Goal: Task Accomplishment & Management: Manage account settings

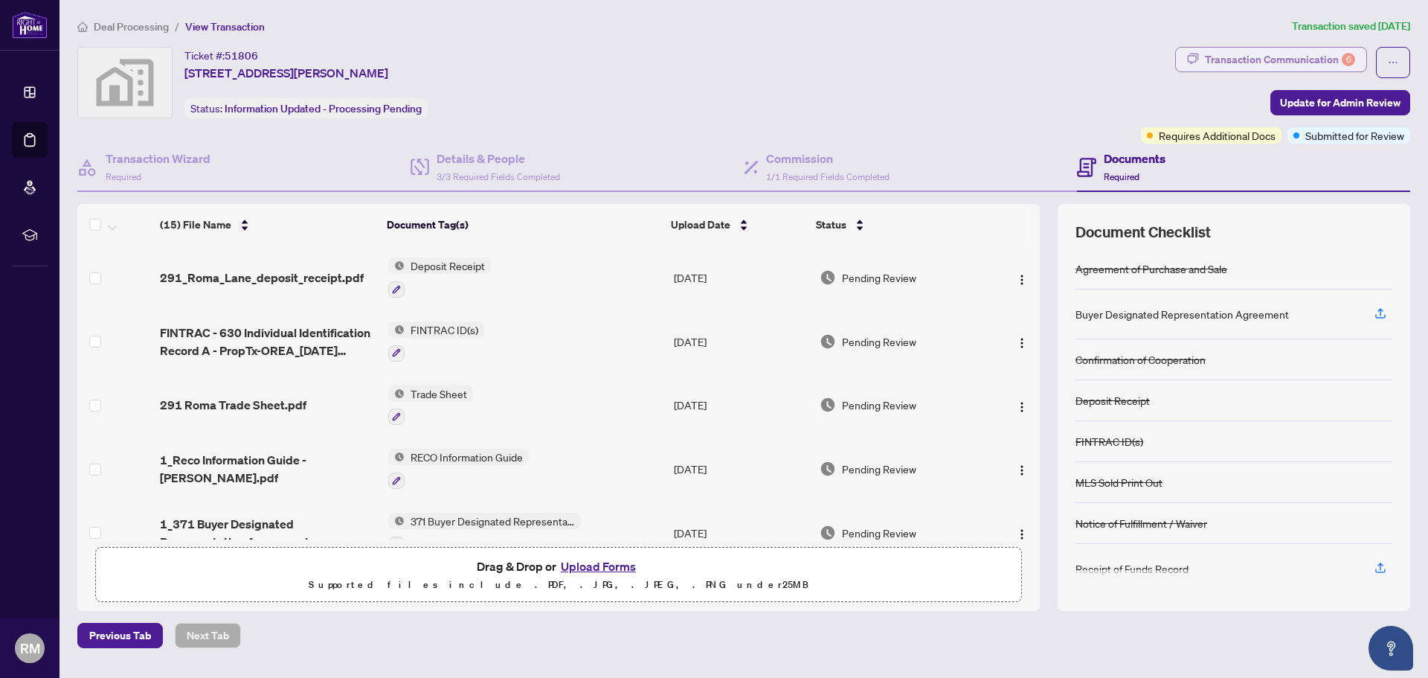
click at [1247, 61] on div "Transaction Communication 6" at bounding box center [1280, 60] width 150 height 24
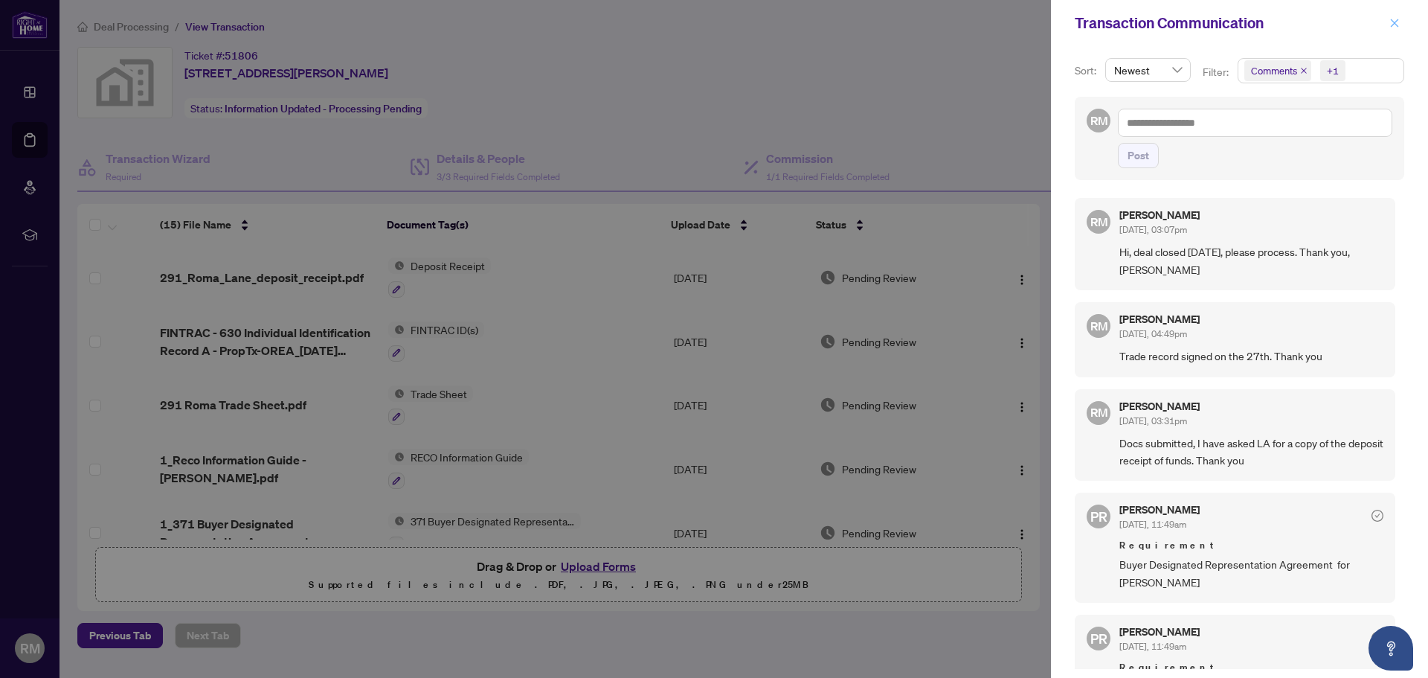
click at [1392, 24] on icon "close" at bounding box center [1394, 23] width 10 height 10
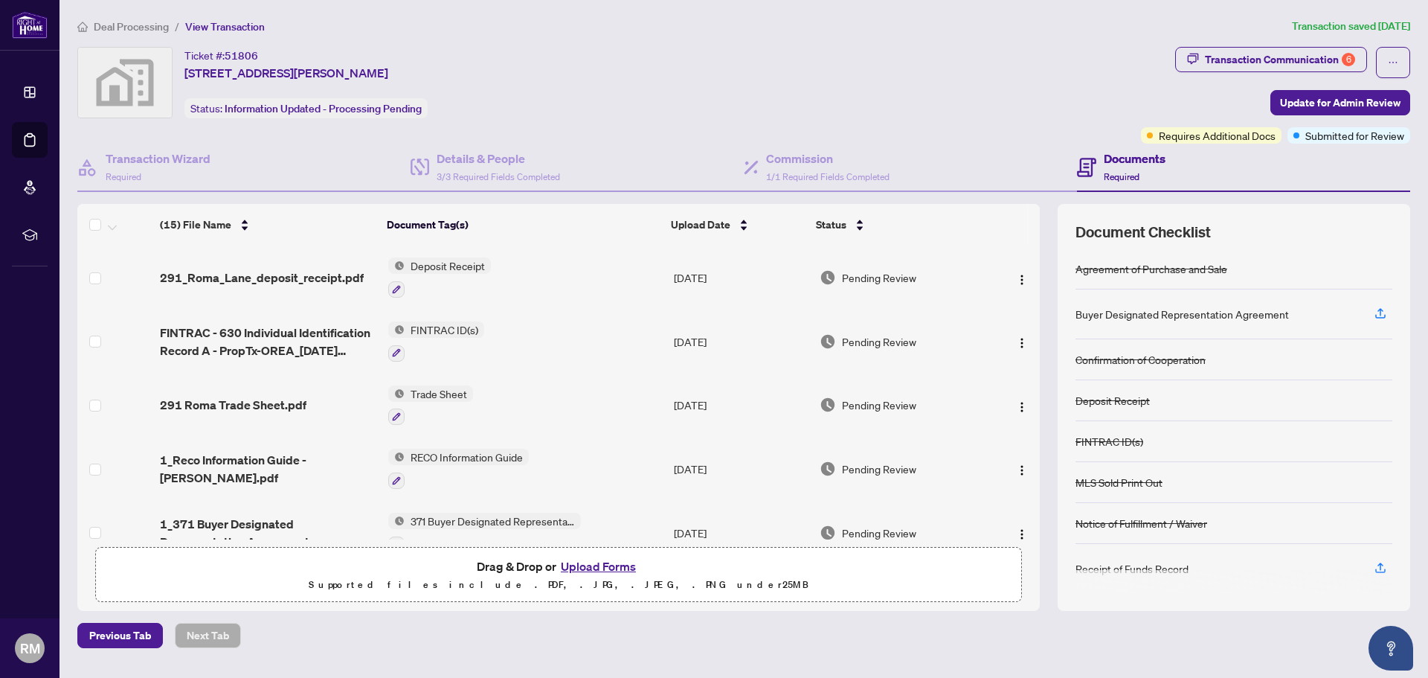
click at [148, 25] on span "Deal Processing" at bounding box center [131, 26] width 75 height 13
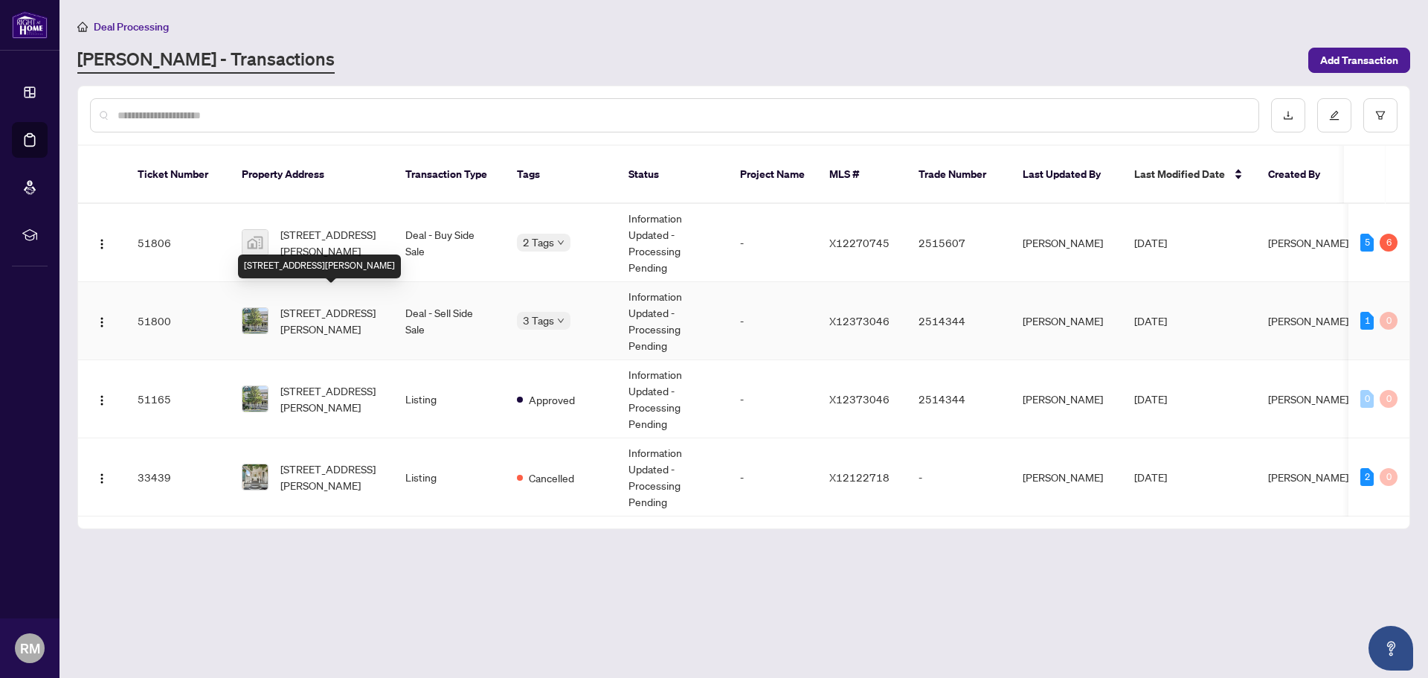
click at [349, 304] on span "[STREET_ADDRESS][PERSON_NAME]" at bounding box center [330, 320] width 101 height 33
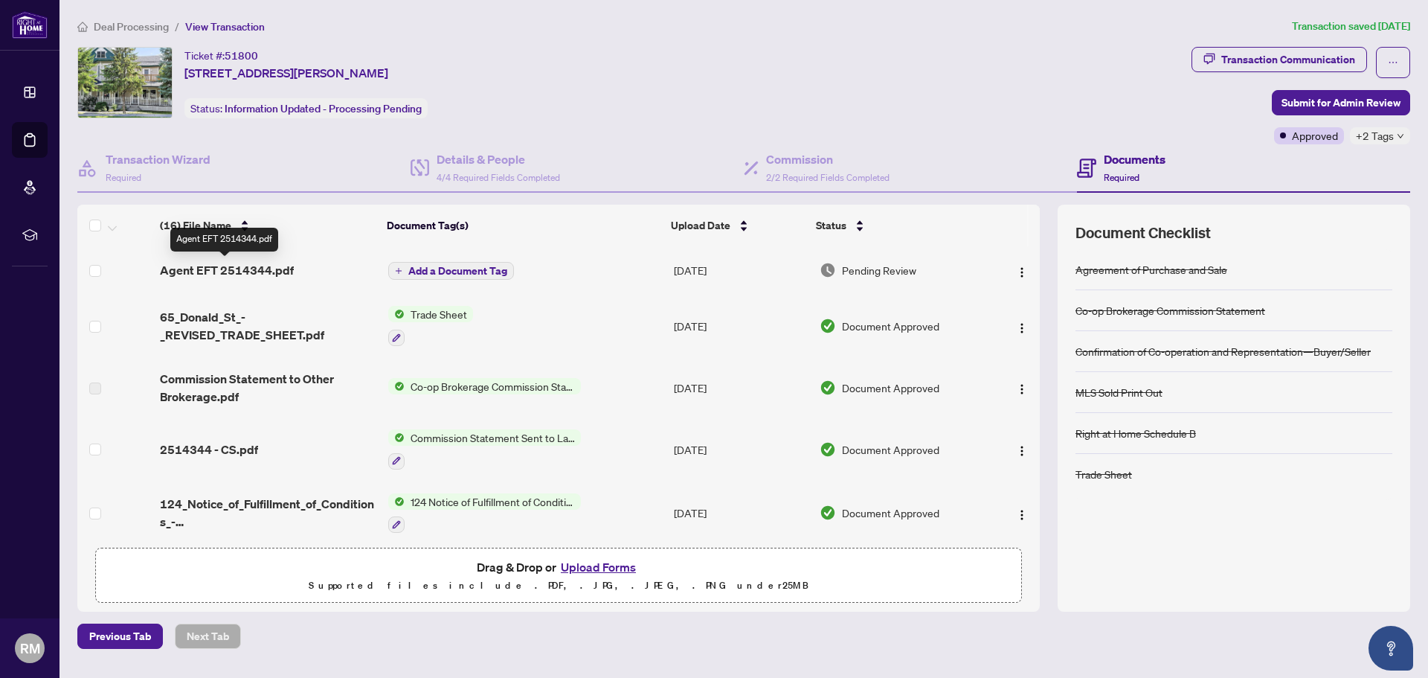
click at [254, 263] on span "Agent EFT 2514344.pdf" at bounding box center [227, 270] width 134 height 18
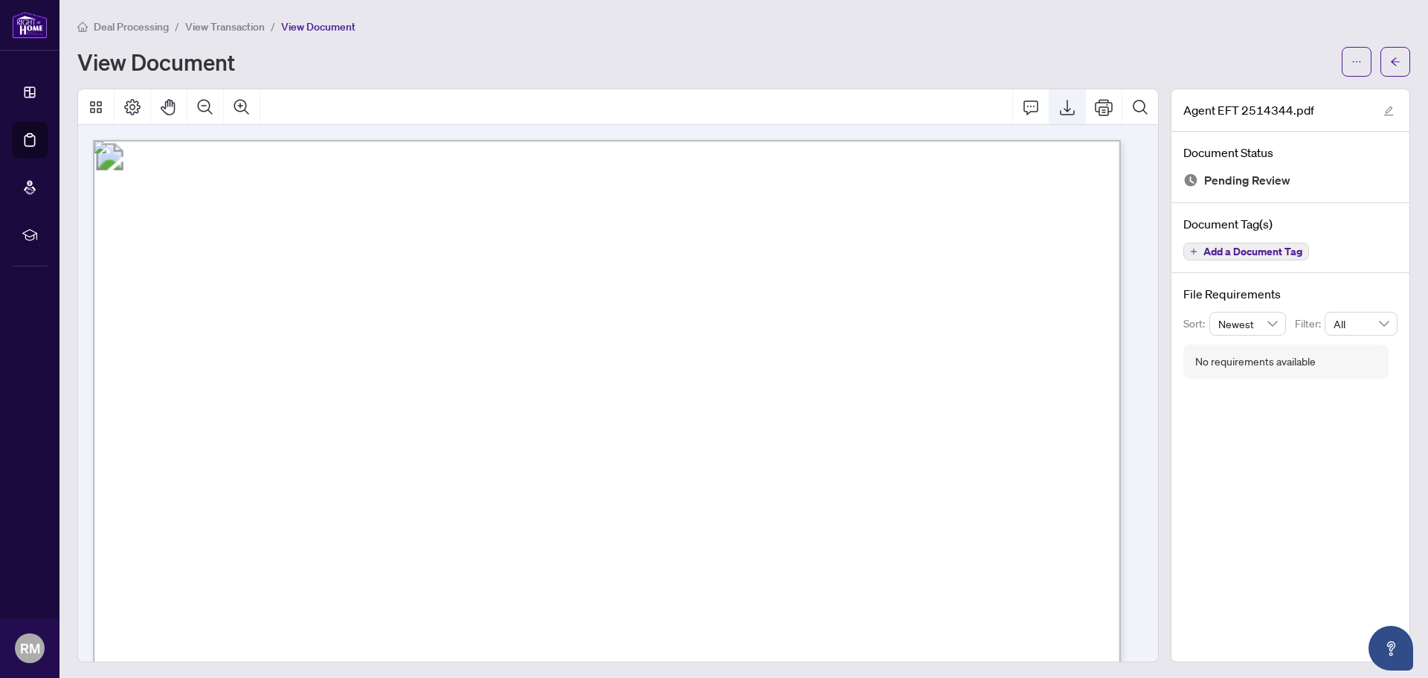
click at [1058, 106] on icon "Export" at bounding box center [1067, 107] width 18 height 18
click at [214, 22] on span "View Transaction" at bounding box center [225, 26] width 80 height 13
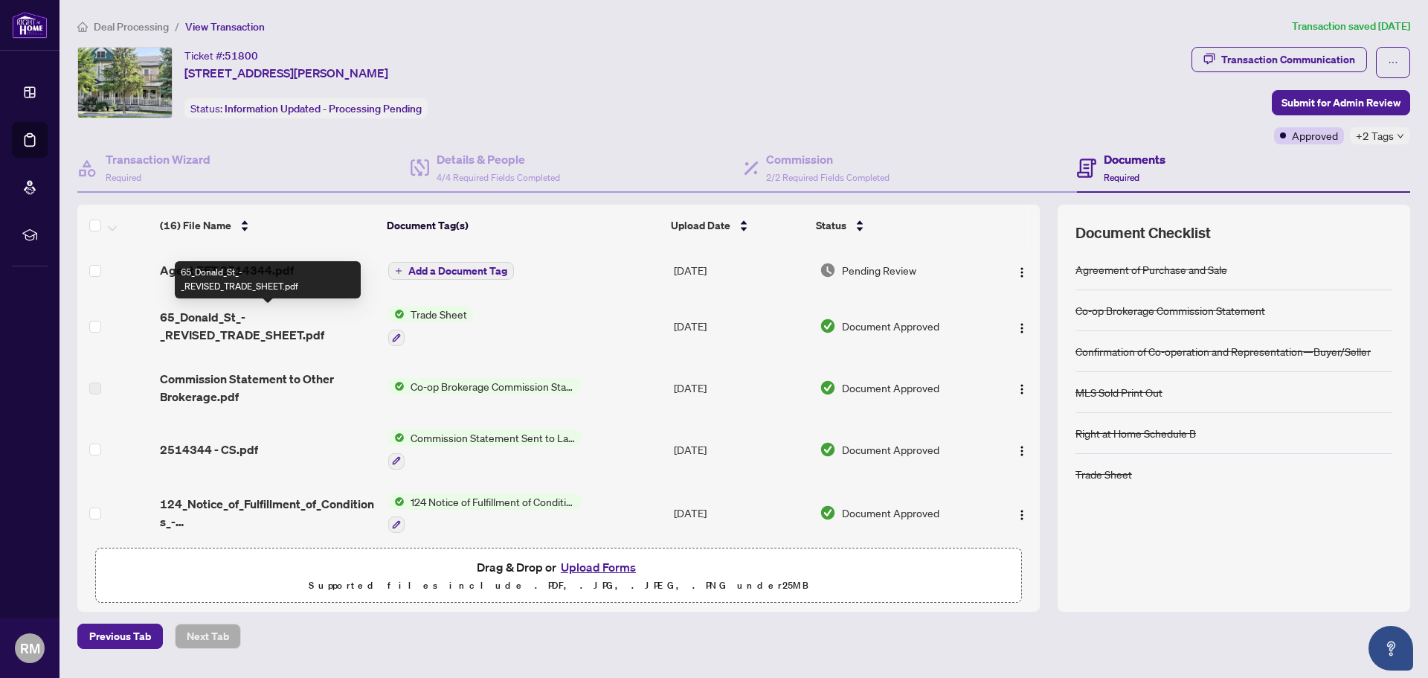
click at [193, 314] on span "65_Donald_St_-_REVISED_TRADE_SHEET.pdf" at bounding box center [268, 326] width 216 height 36
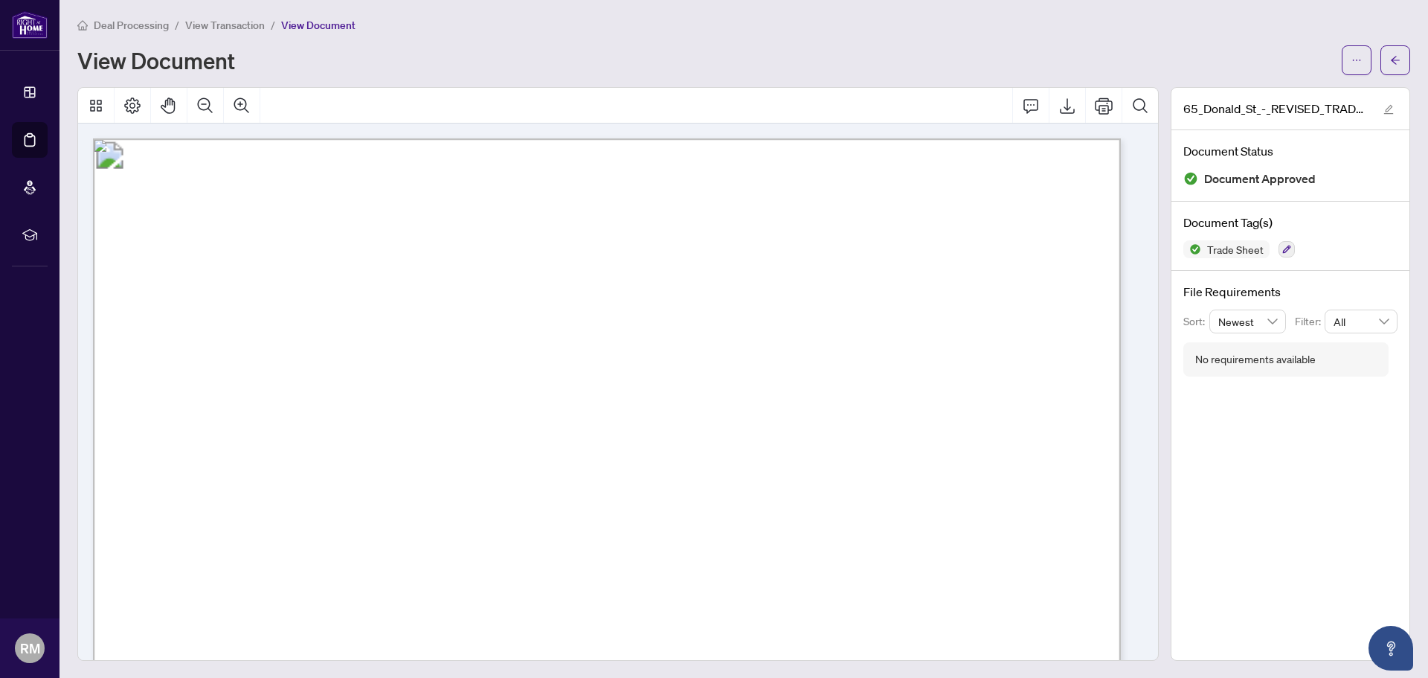
click at [210, 24] on span "View Transaction" at bounding box center [225, 25] width 80 height 13
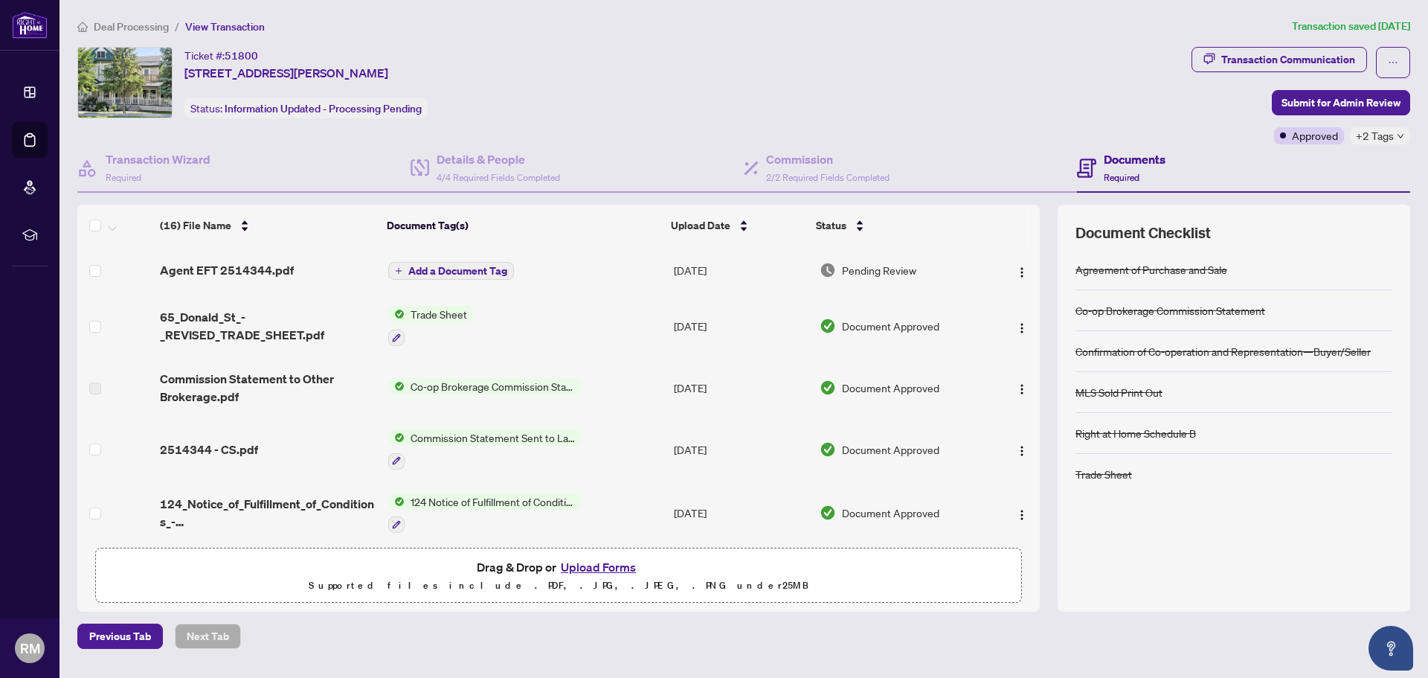
click at [398, 268] on icon "plus" at bounding box center [398, 270] width 7 height 7
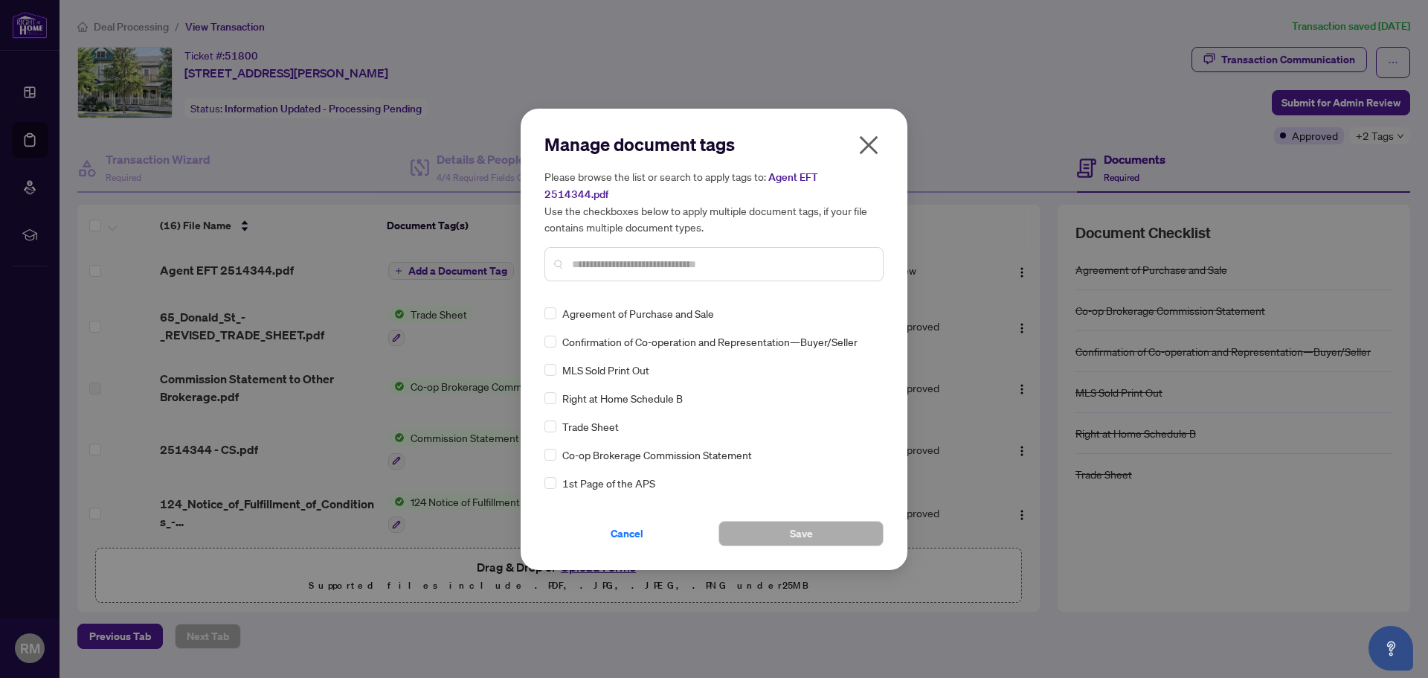
click at [585, 256] on input "text" at bounding box center [721, 264] width 299 height 16
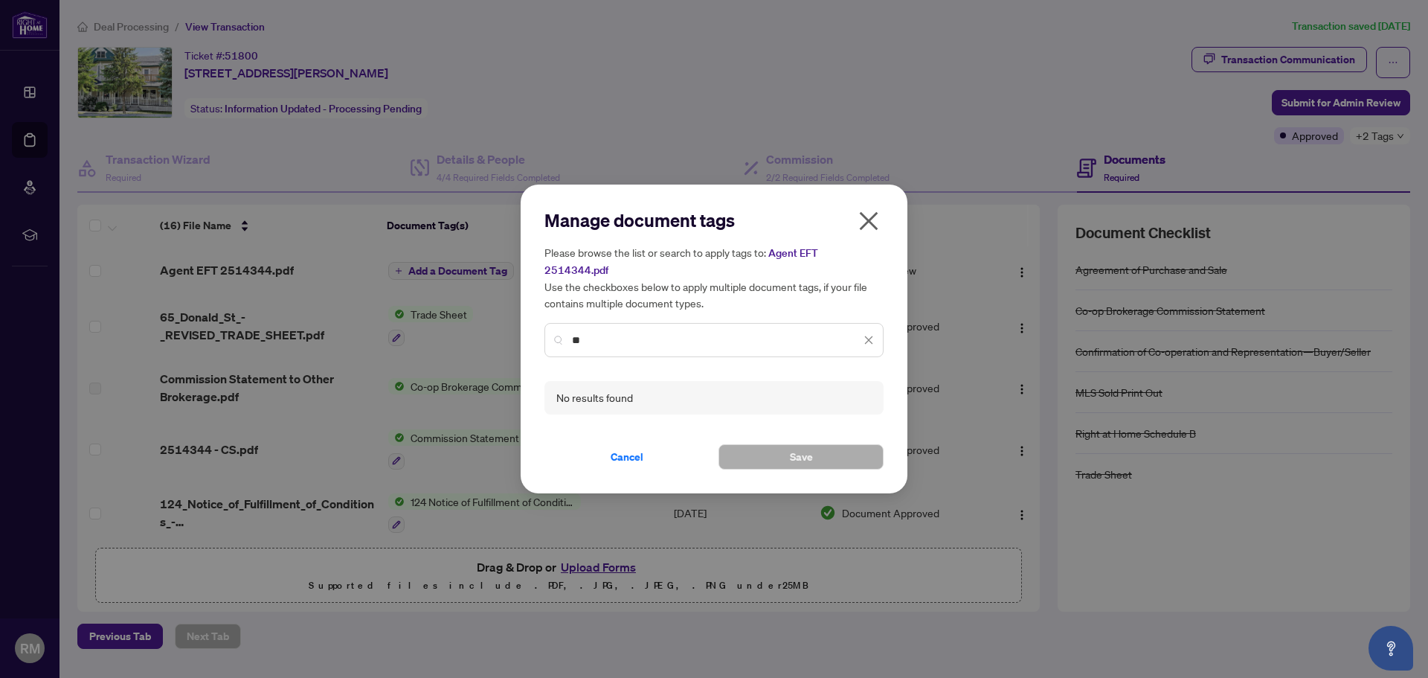
type input "*"
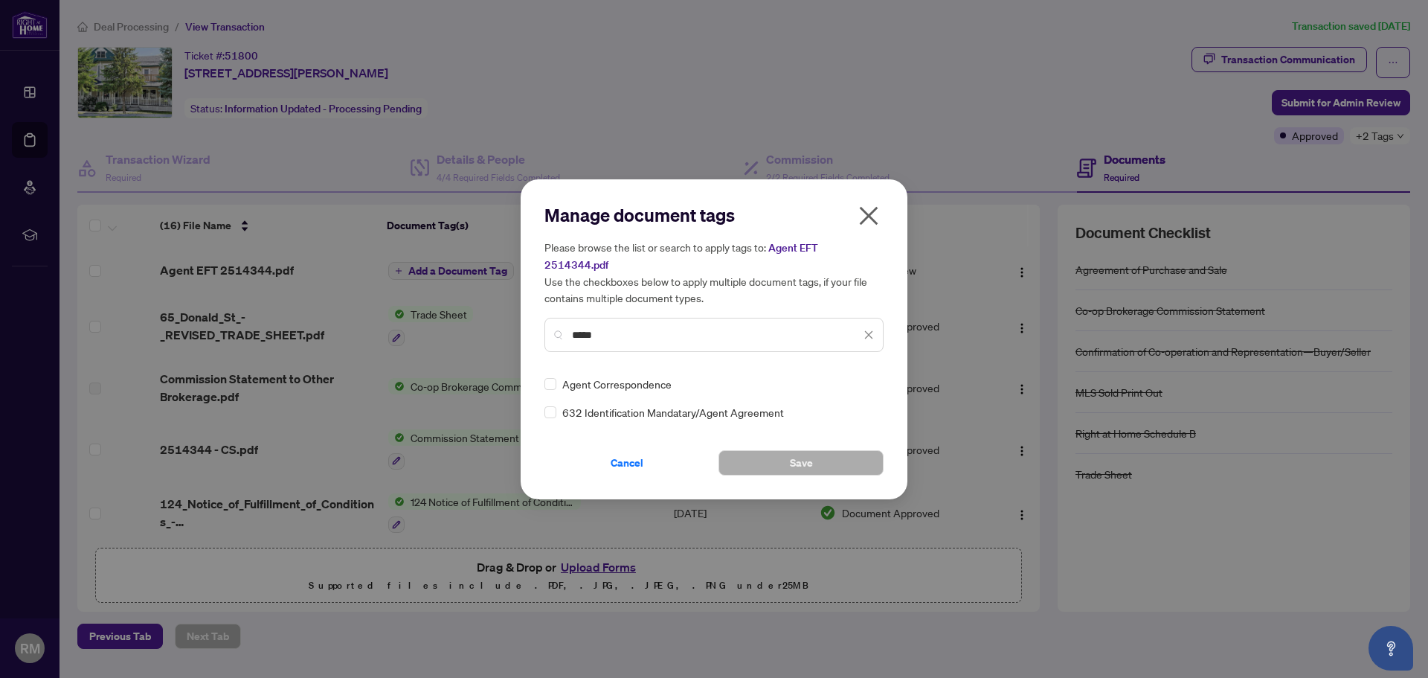
type input "*****"
click at [867, 216] on icon "close" at bounding box center [869, 216] width 24 height 24
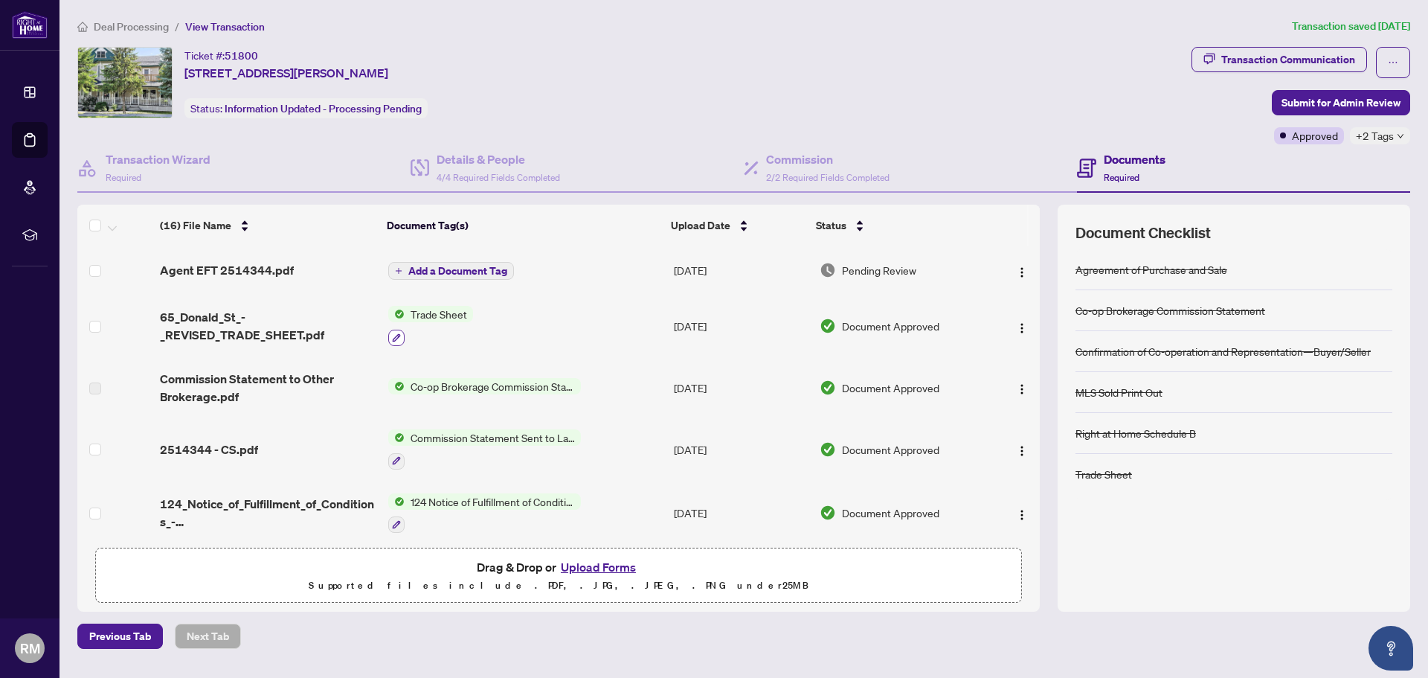
click at [392, 333] on icon "button" at bounding box center [396, 337] width 9 height 9
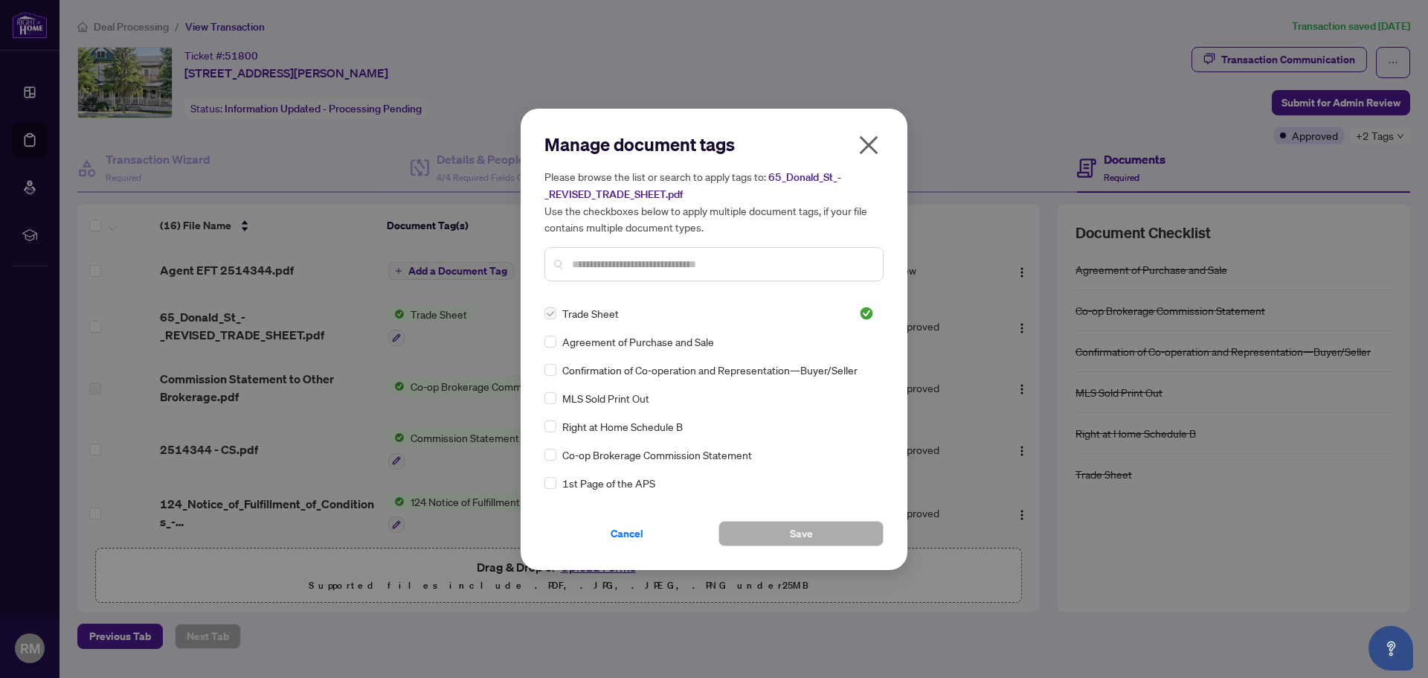
click at [866, 147] on icon "close" at bounding box center [869, 144] width 19 height 19
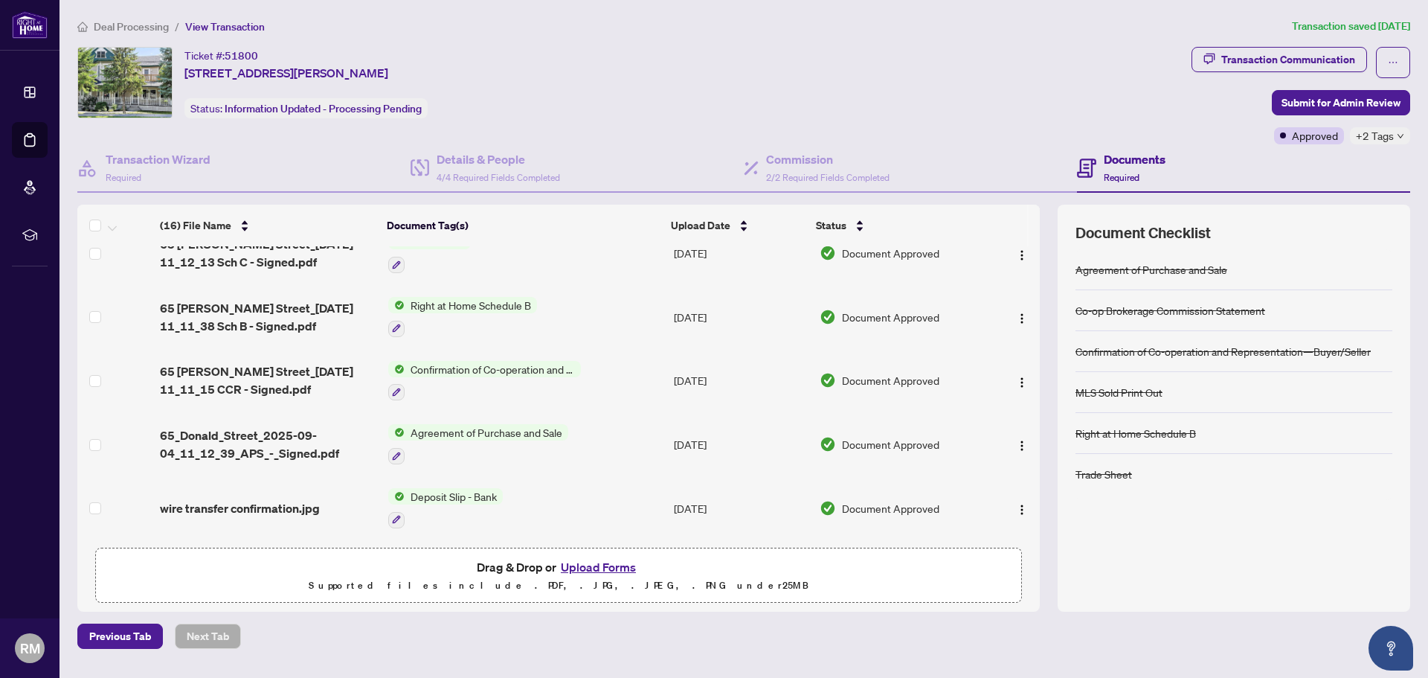
scroll to position [393, 0]
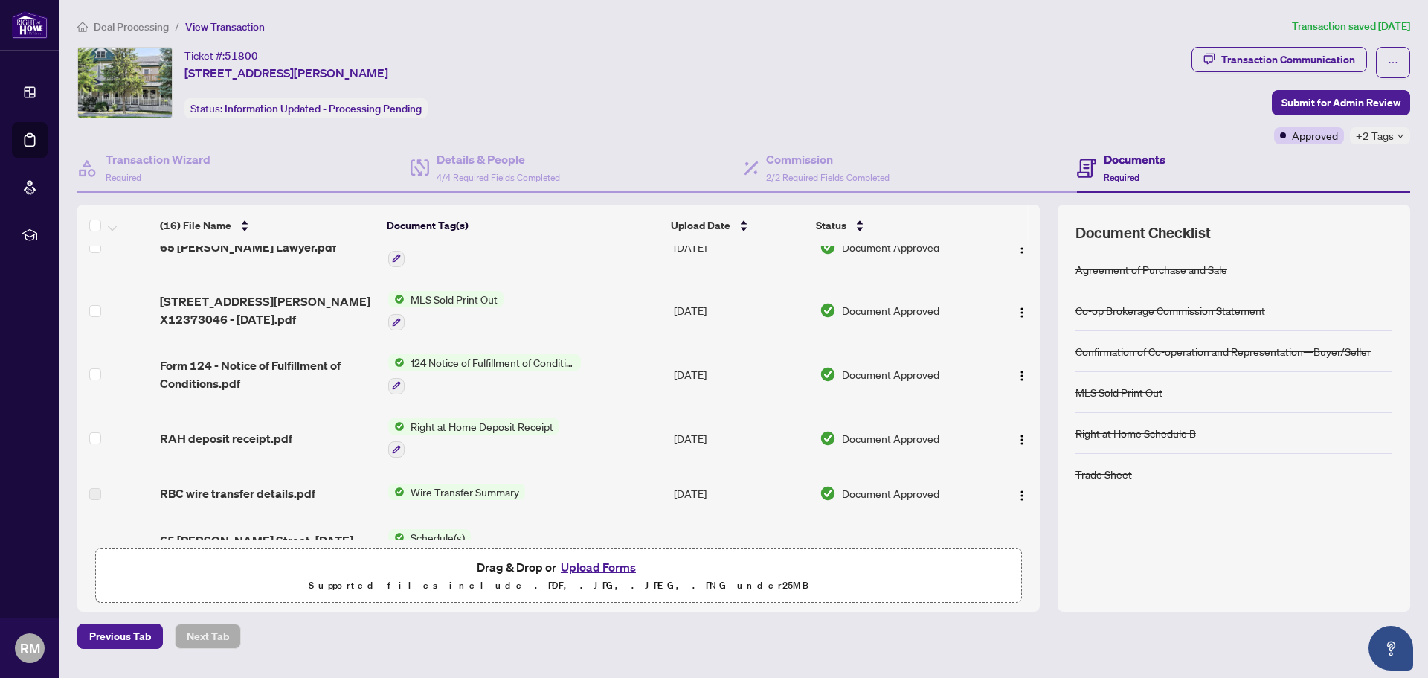
click at [138, 28] on span "Deal Processing" at bounding box center [131, 26] width 75 height 13
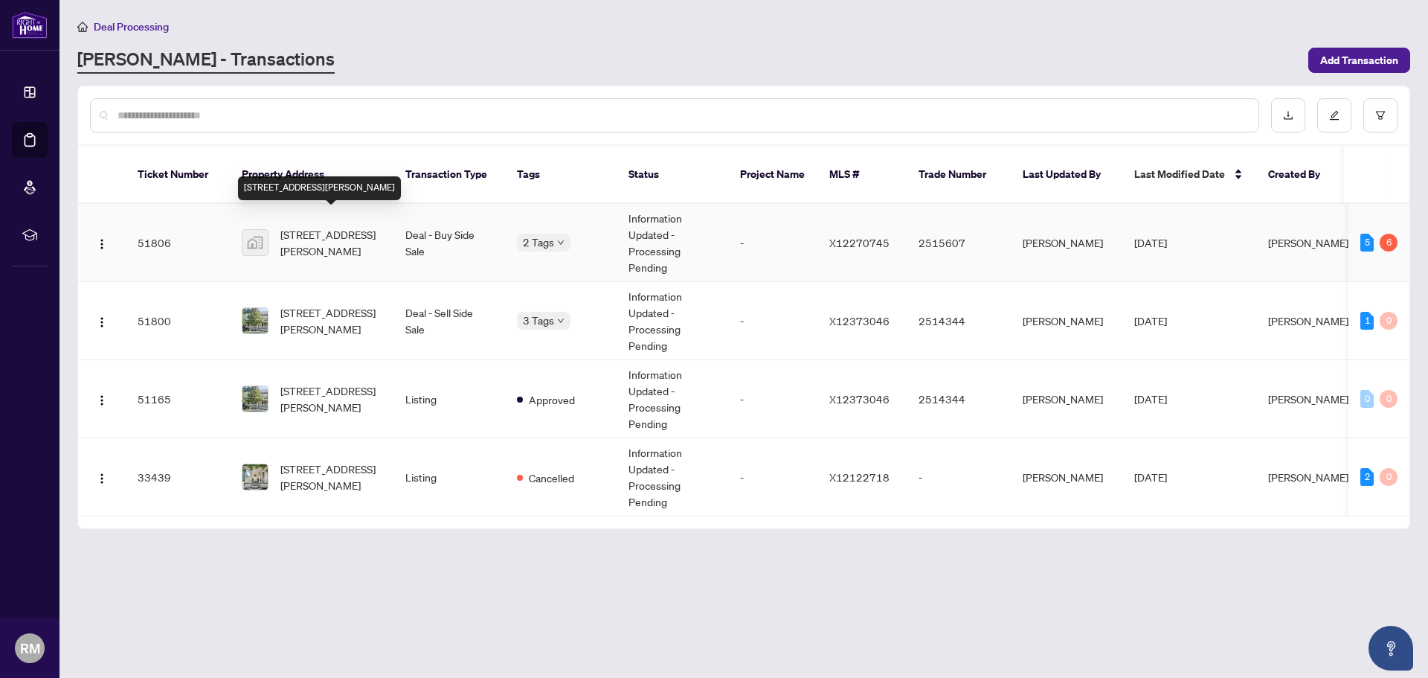
click at [294, 226] on span "[STREET_ADDRESS][PERSON_NAME]" at bounding box center [330, 242] width 101 height 33
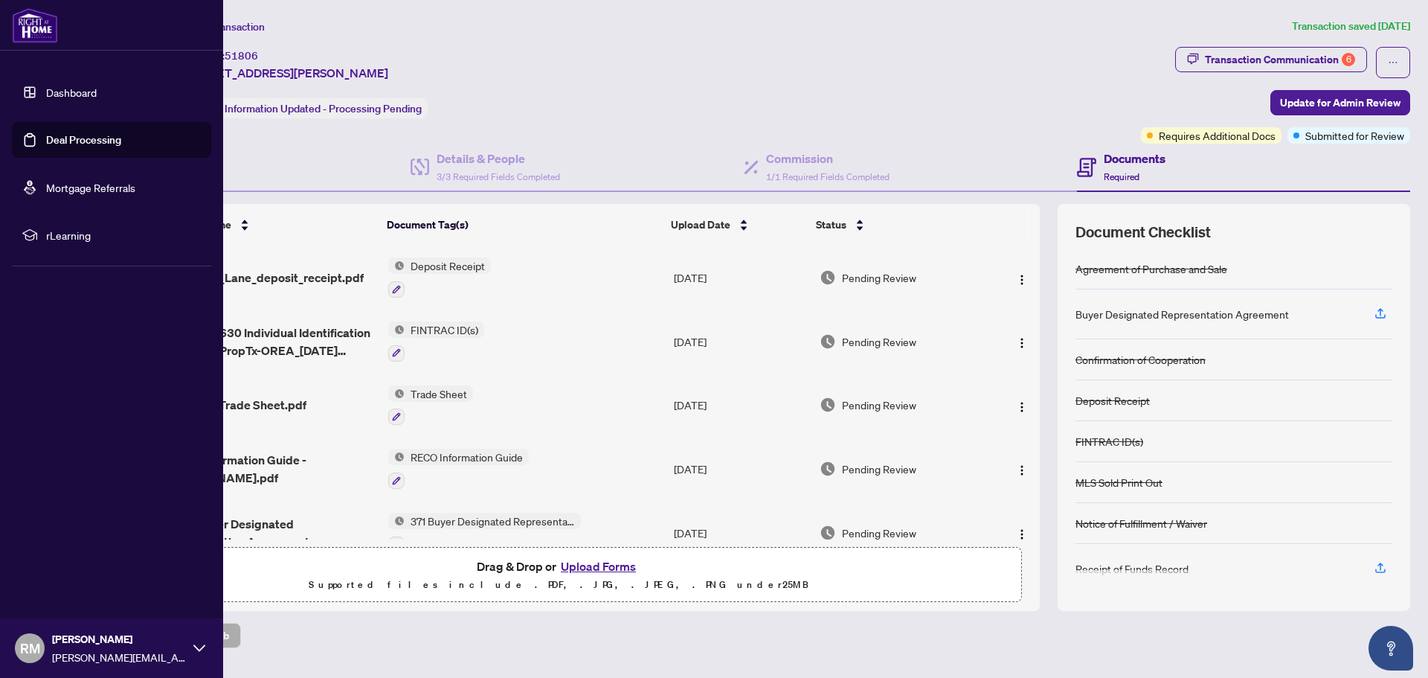
click at [70, 92] on link "Dashboard" at bounding box center [71, 92] width 51 height 13
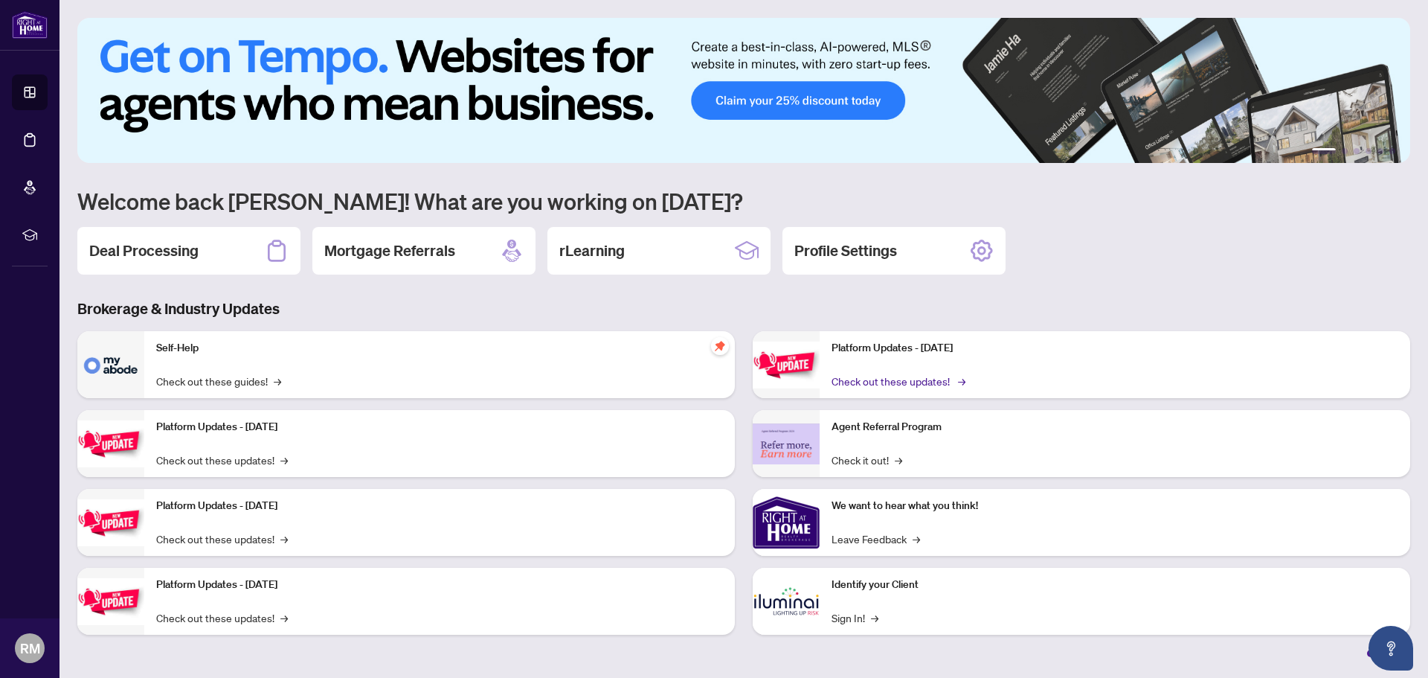
click at [883, 380] on link "Check out these updates! →" at bounding box center [897, 381] width 132 height 16
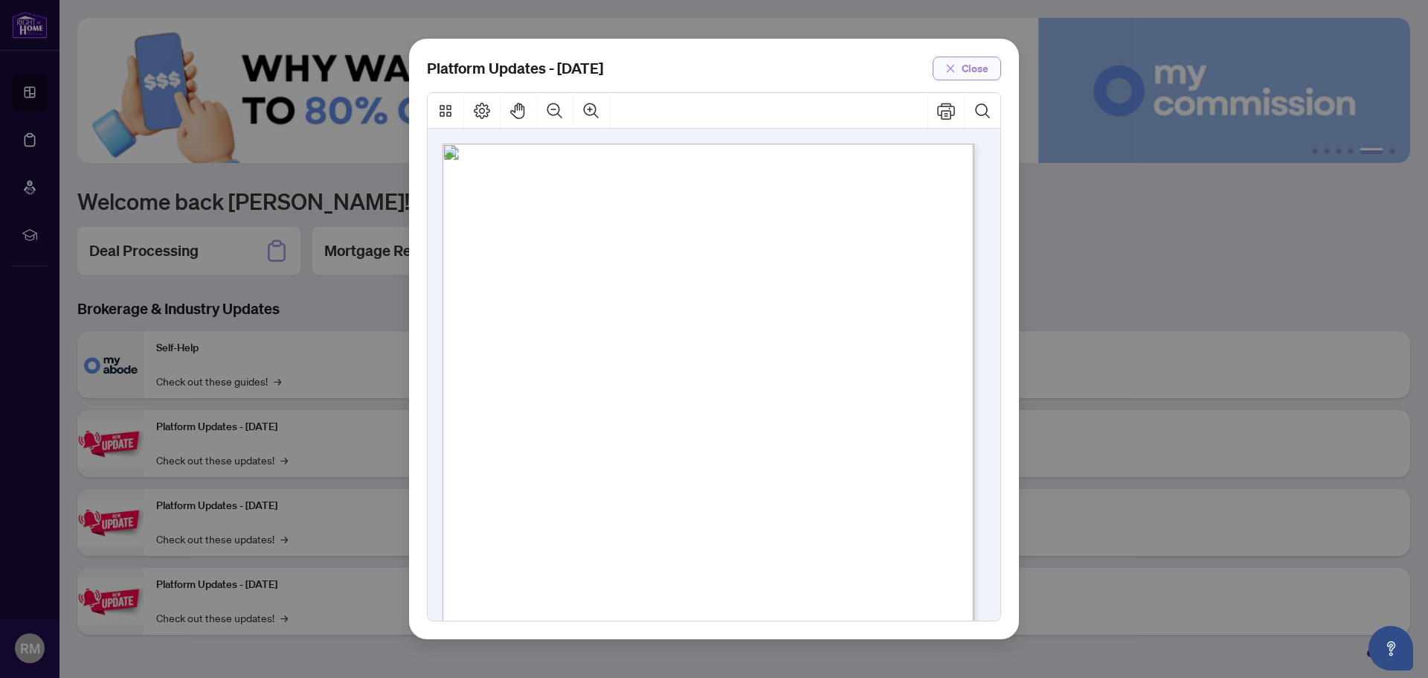
click at [984, 70] on span "Close" at bounding box center [975, 69] width 27 height 24
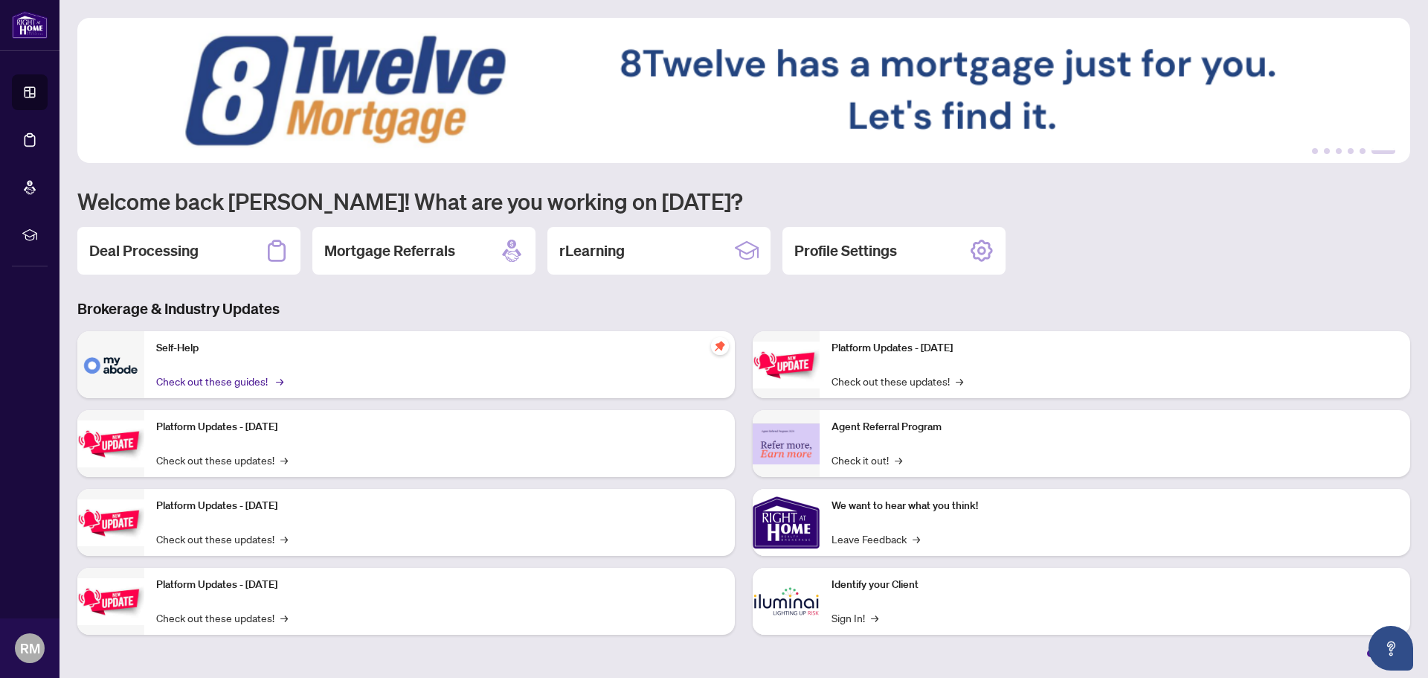
click at [205, 381] on link "Check out these guides! →" at bounding box center [218, 381] width 125 height 16
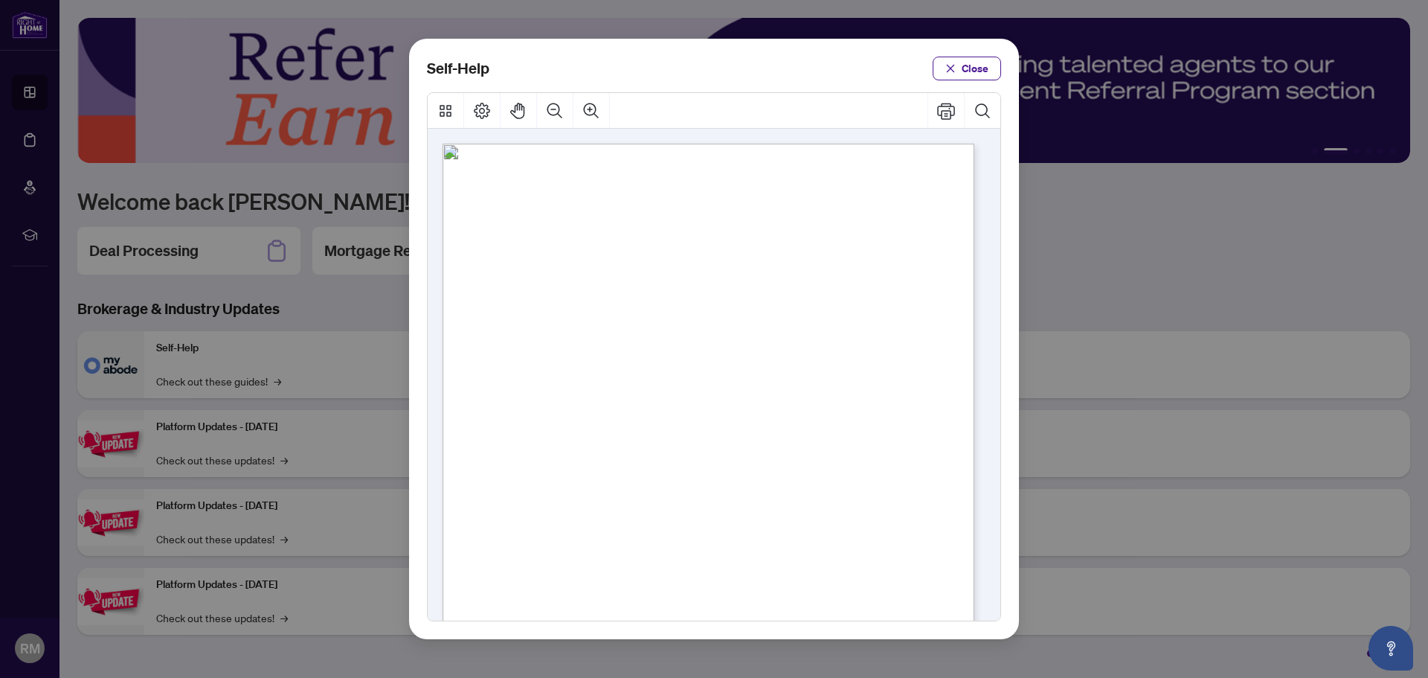
click at [691, 394] on span "PDF" at bounding box center [689, 394] width 20 height 15
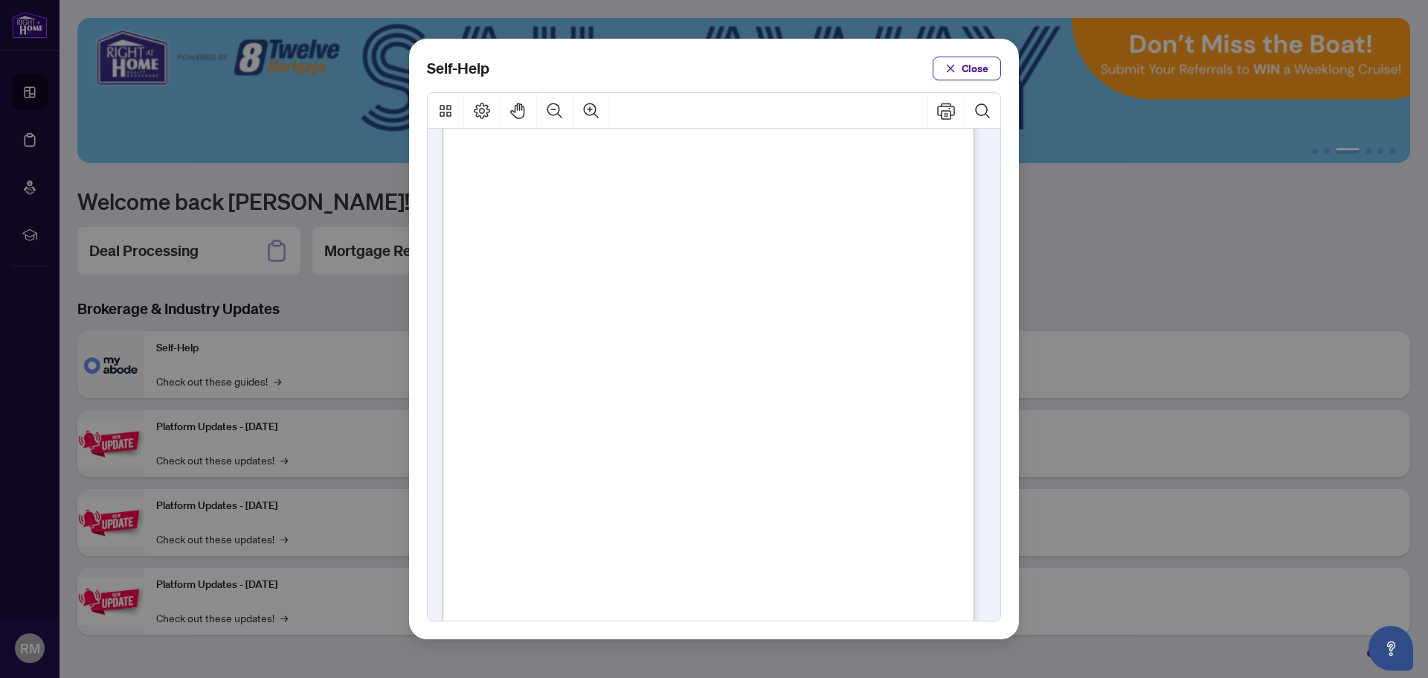
scroll to position [223, 0]
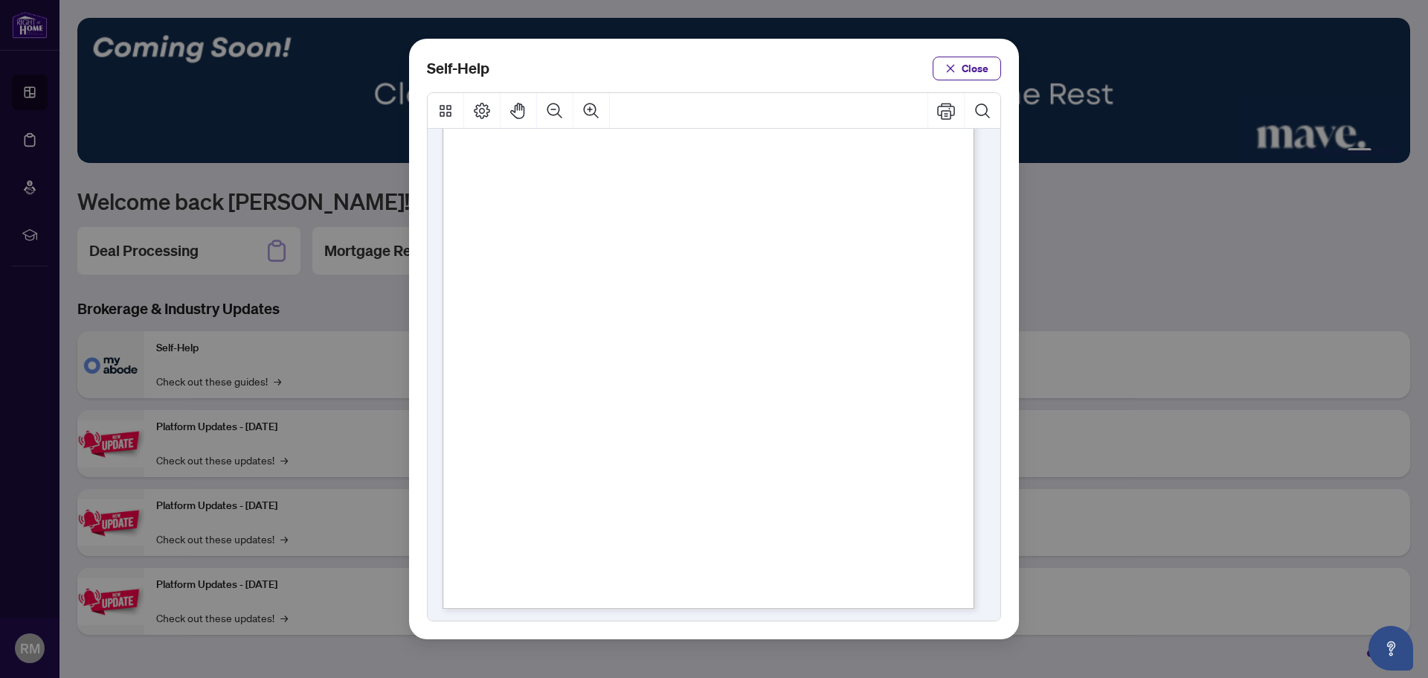
click at [846, 339] on span "PDF" at bounding box center [847, 341] width 20 height 15
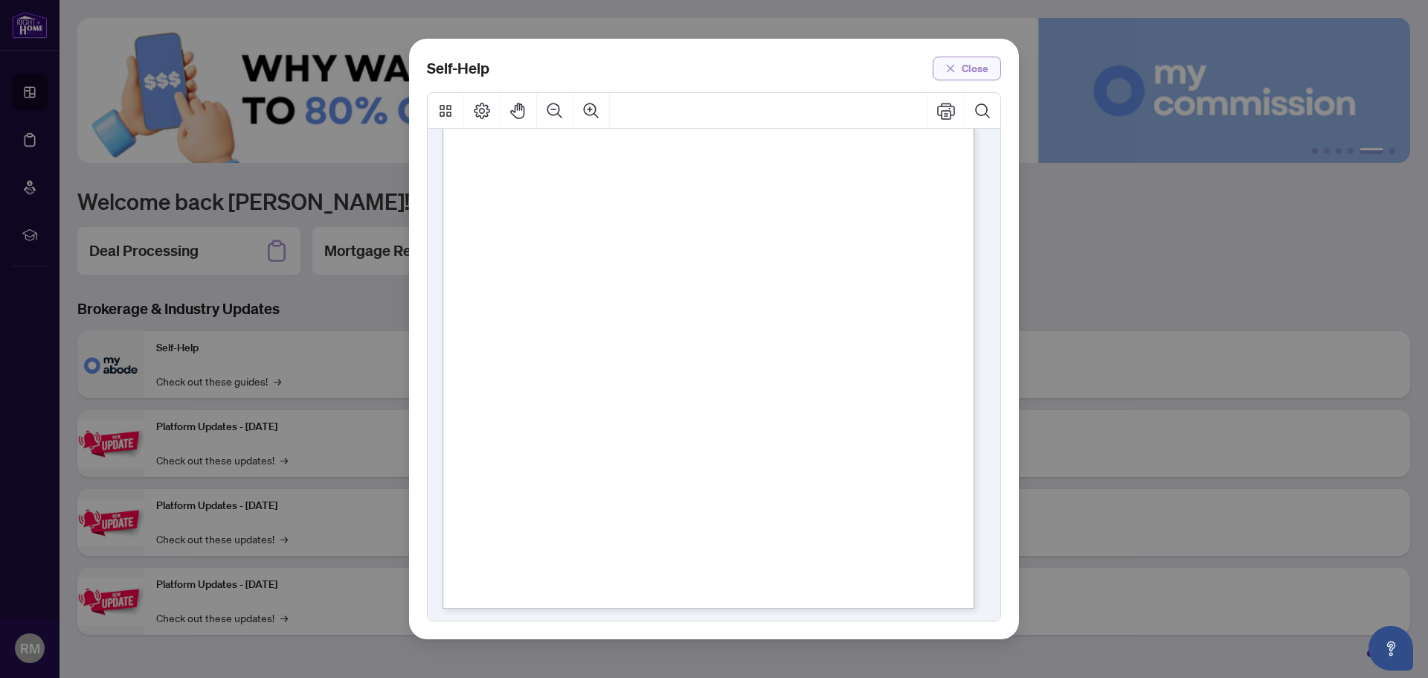
click at [965, 66] on span "Close" at bounding box center [975, 69] width 27 height 24
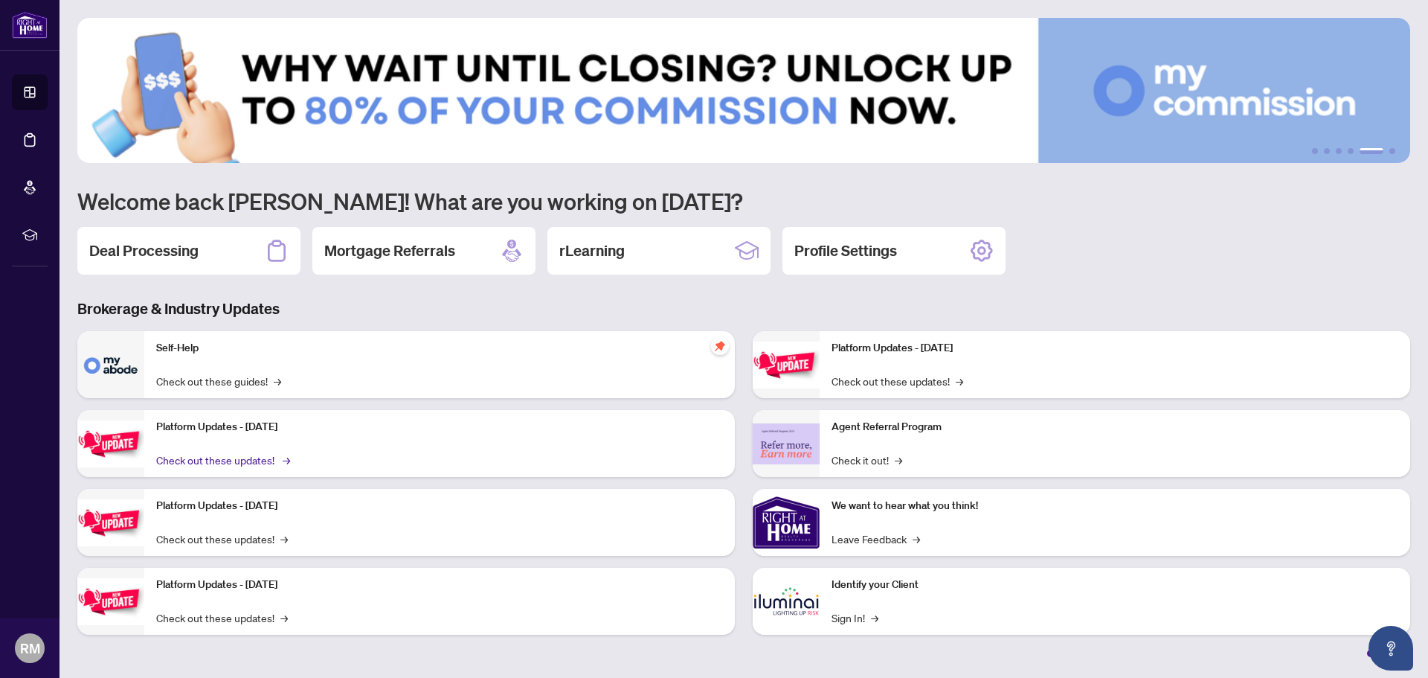
click at [217, 456] on link "Check out these updates! →" at bounding box center [222, 459] width 132 height 16
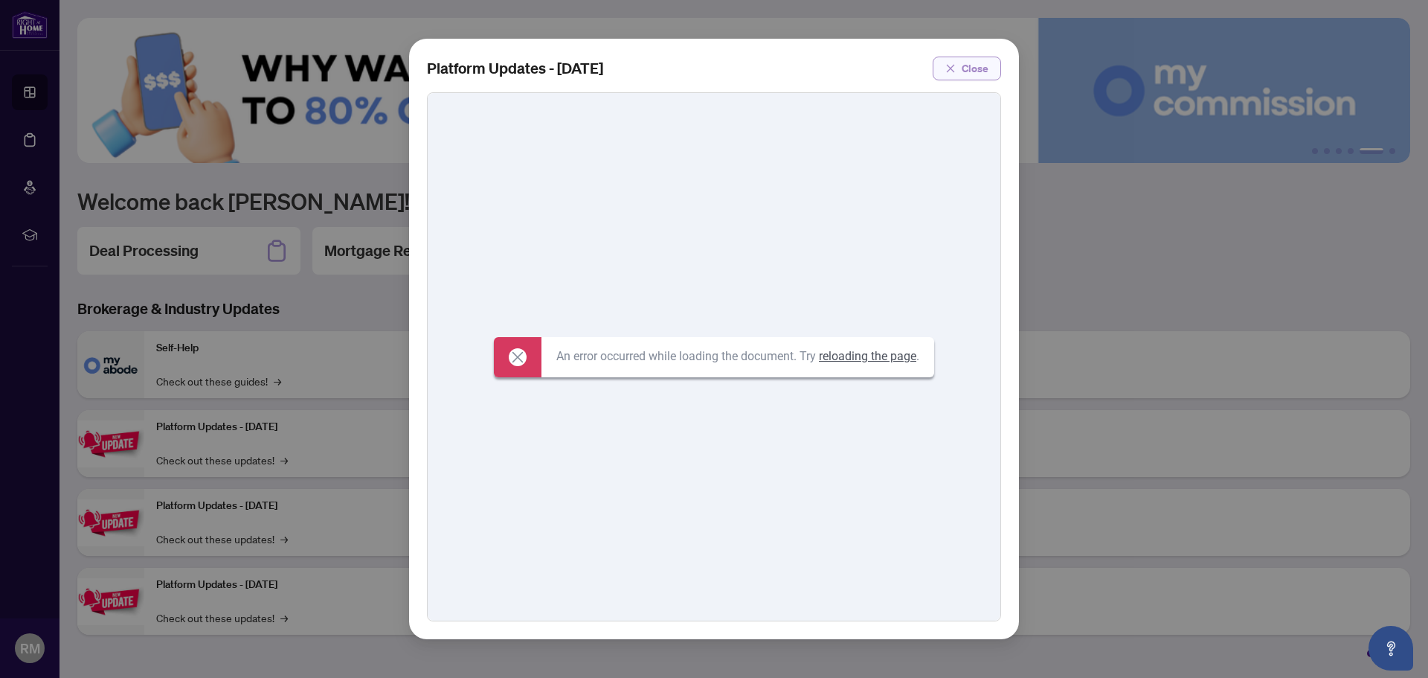
click at [960, 69] on button "Close" at bounding box center [967, 69] width 68 height 24
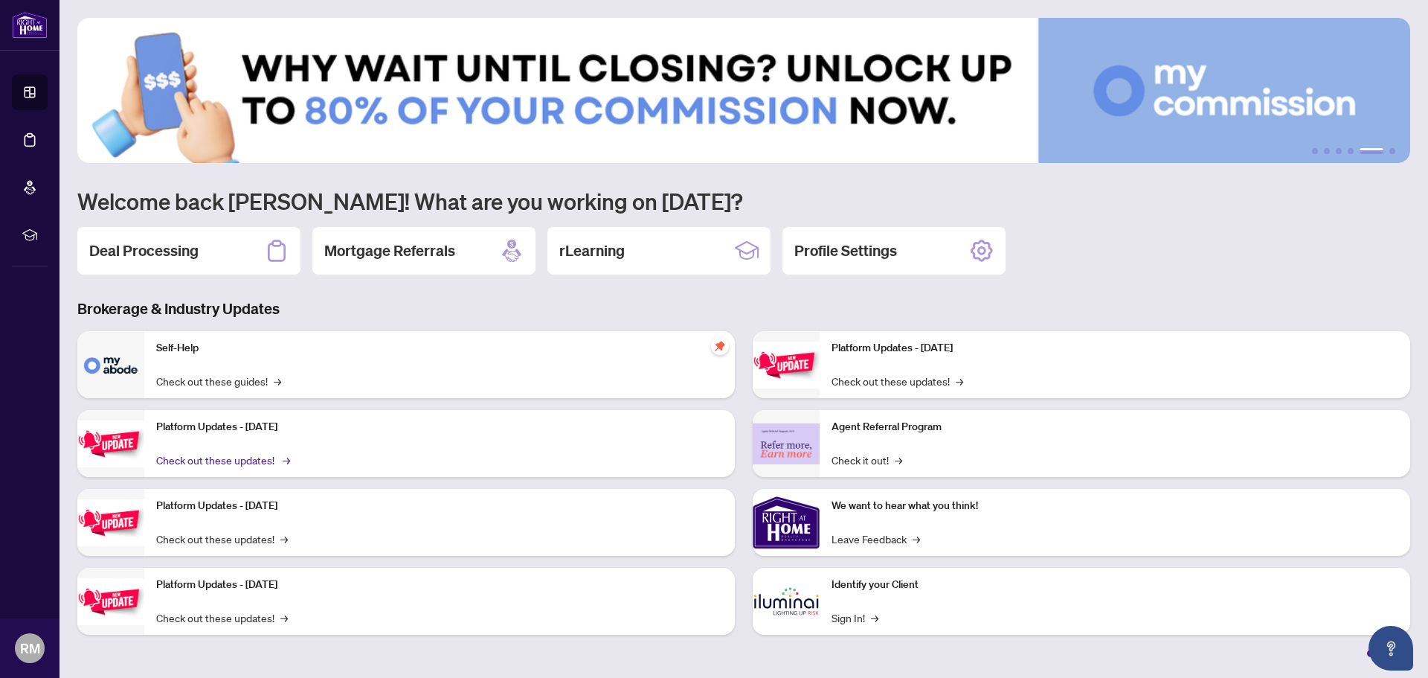
click at [259, 460] on link "Check out these updates! →" at bounding box center [222, 459] width 132 height 16
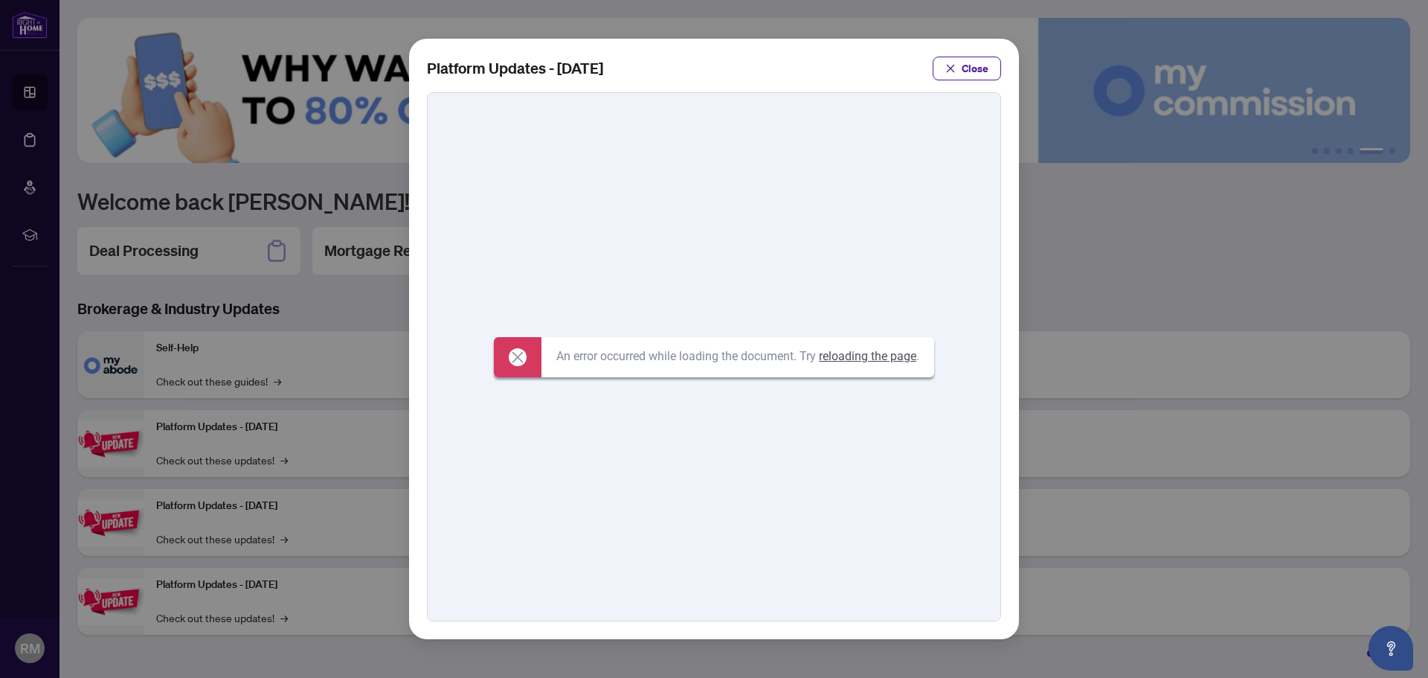
click at [593, 359] on p "An error occurred while loading the document. Try reloading the page ." at bounding box center [737, 356] width 363 height 16
click at [850, 353] on link "reloading the page" at bounding box center [867, 356] width 97 height 14
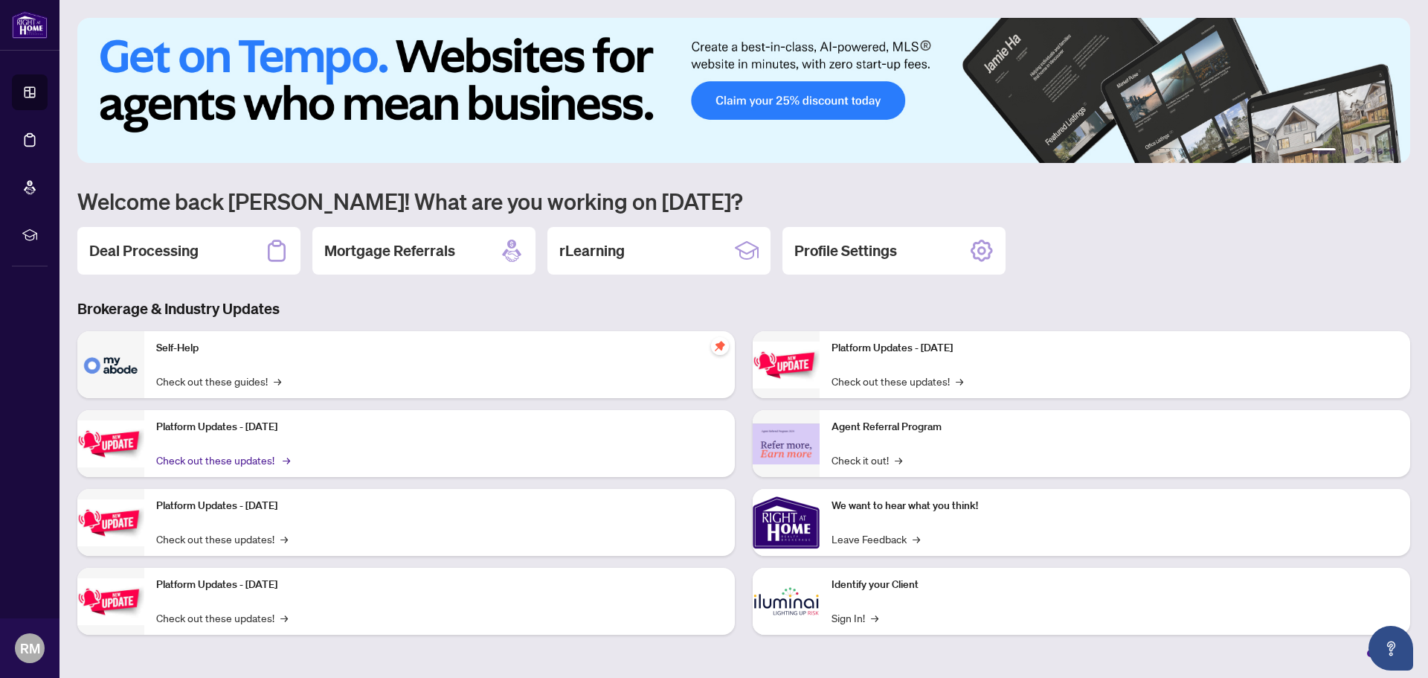
click at [250, 454] on link "Check out these updates! →" at bounding box center [222, 459] width 132 height 16
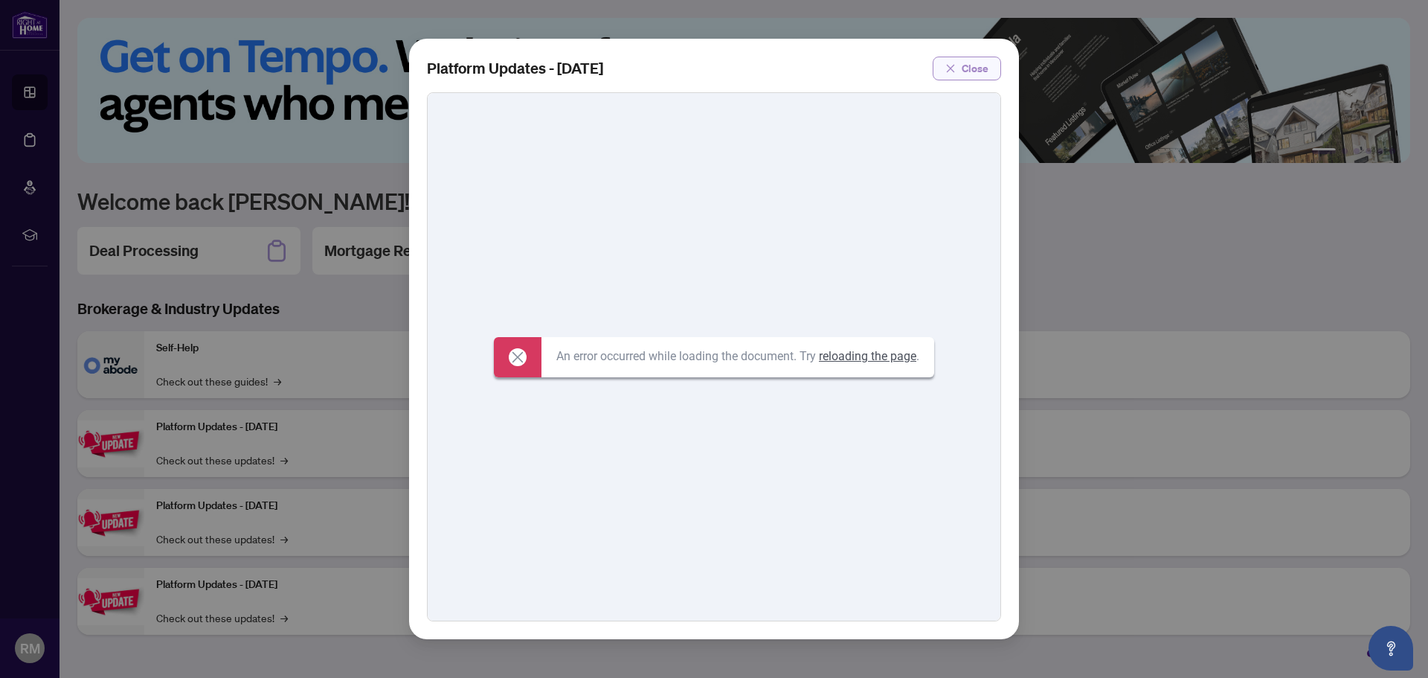
click at [952, 69] on icon "close" at bounding box center [950, 68] width 10 height 10
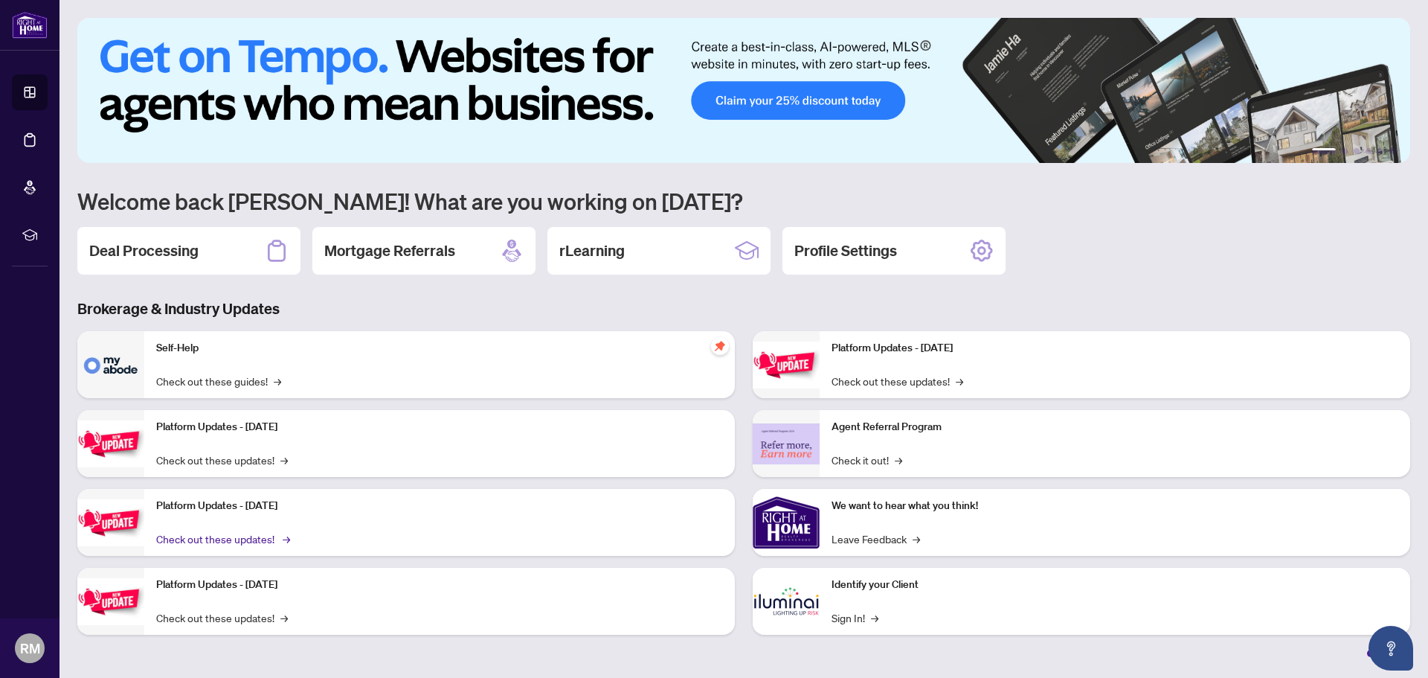
click at [262, 538] on link "Check out these updates! →" at bounding box center [222, 538] width 132 height 16
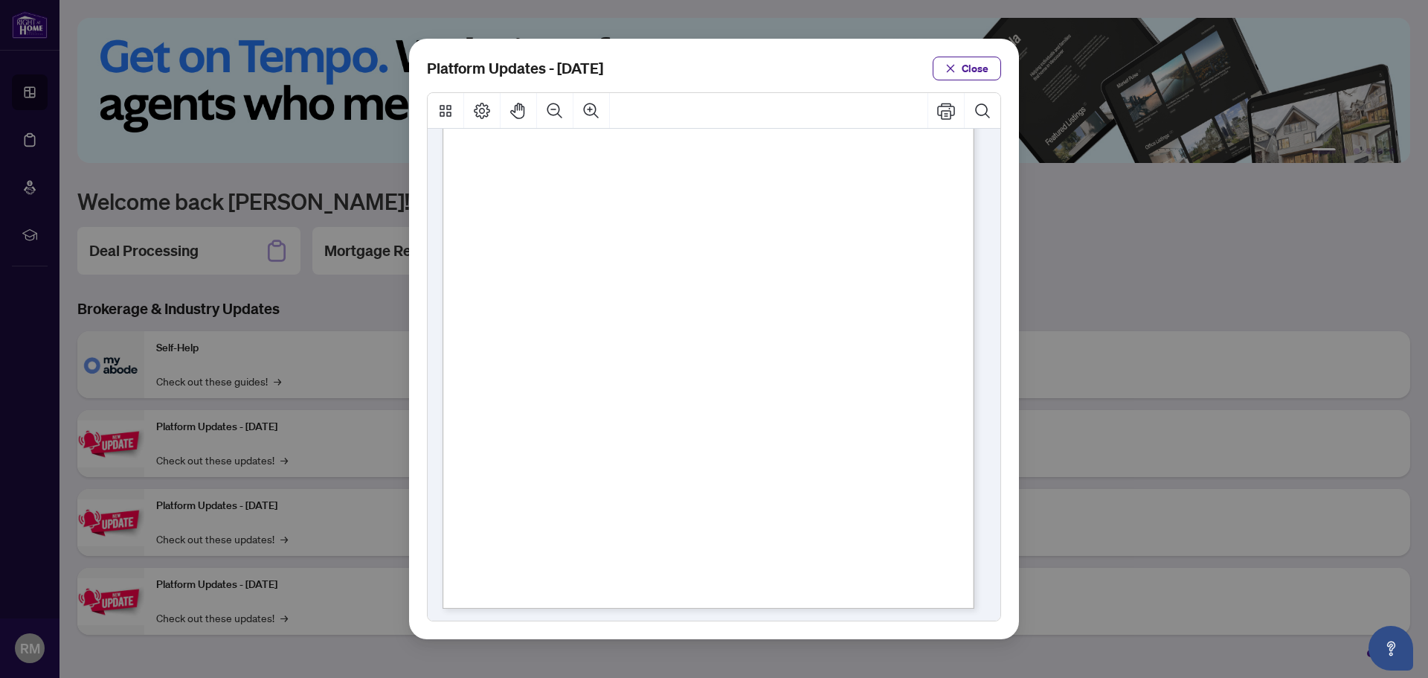
scroll to position [226, 0]
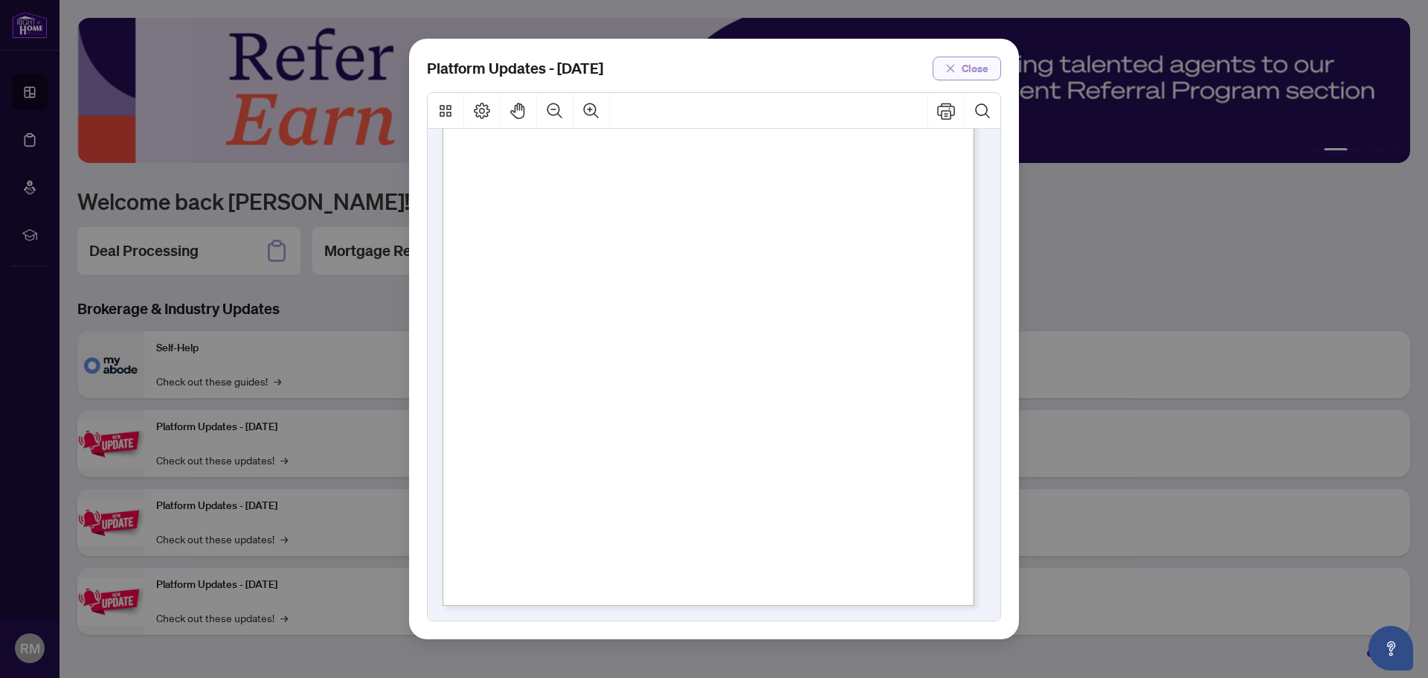
click at [962, 68] on span "Close" at bounding box center [975, 69] width 27 height 24
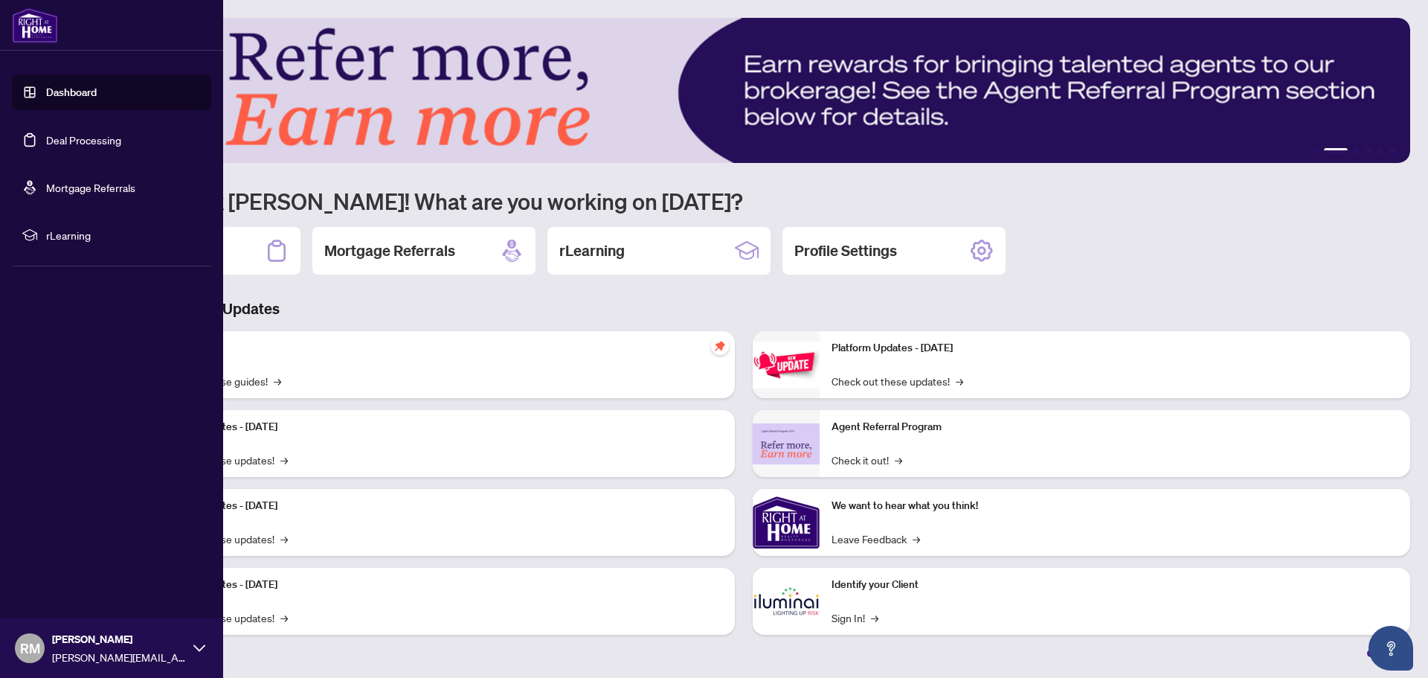
click at [52, 135] on link "Deal Processing" at bounding box center [83, 139] width 75 height 13
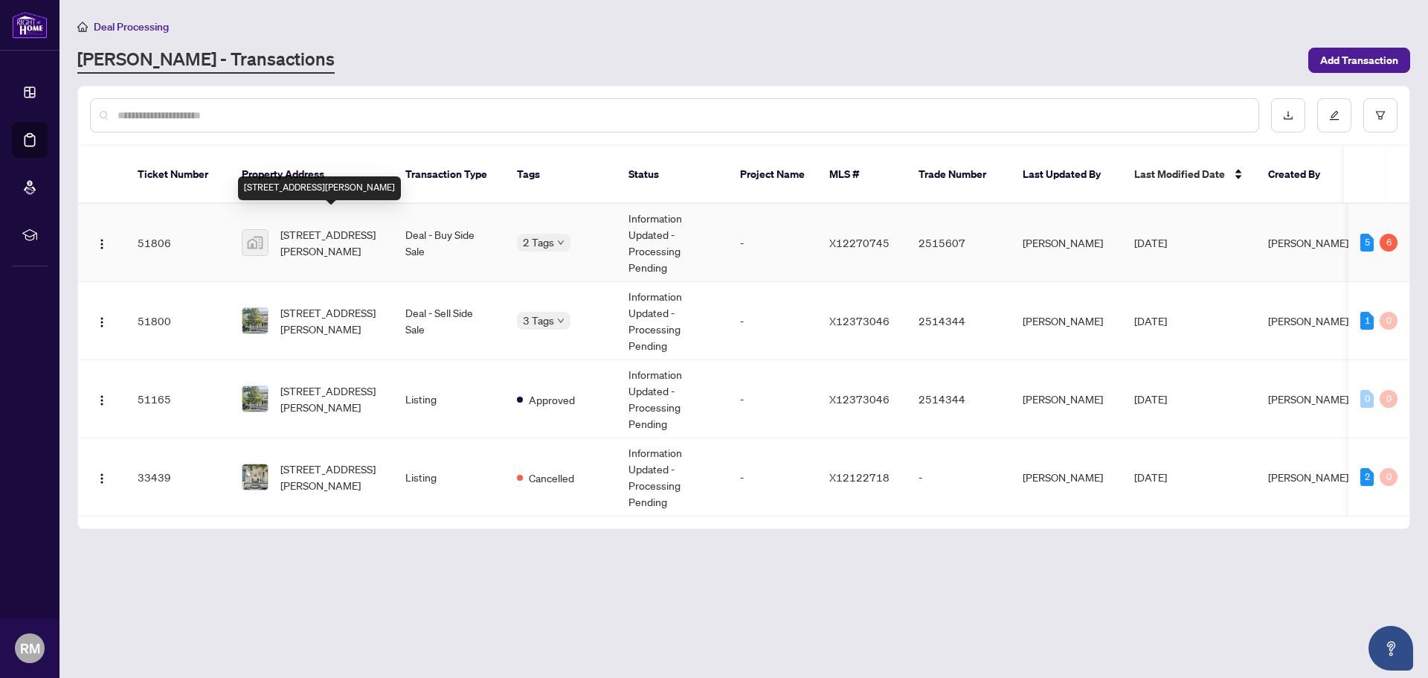
click at [297, 226] on span "[STREET_ADDRESS][PERSON_NAME]" at bounding box center [330, 242] width 101 height 33
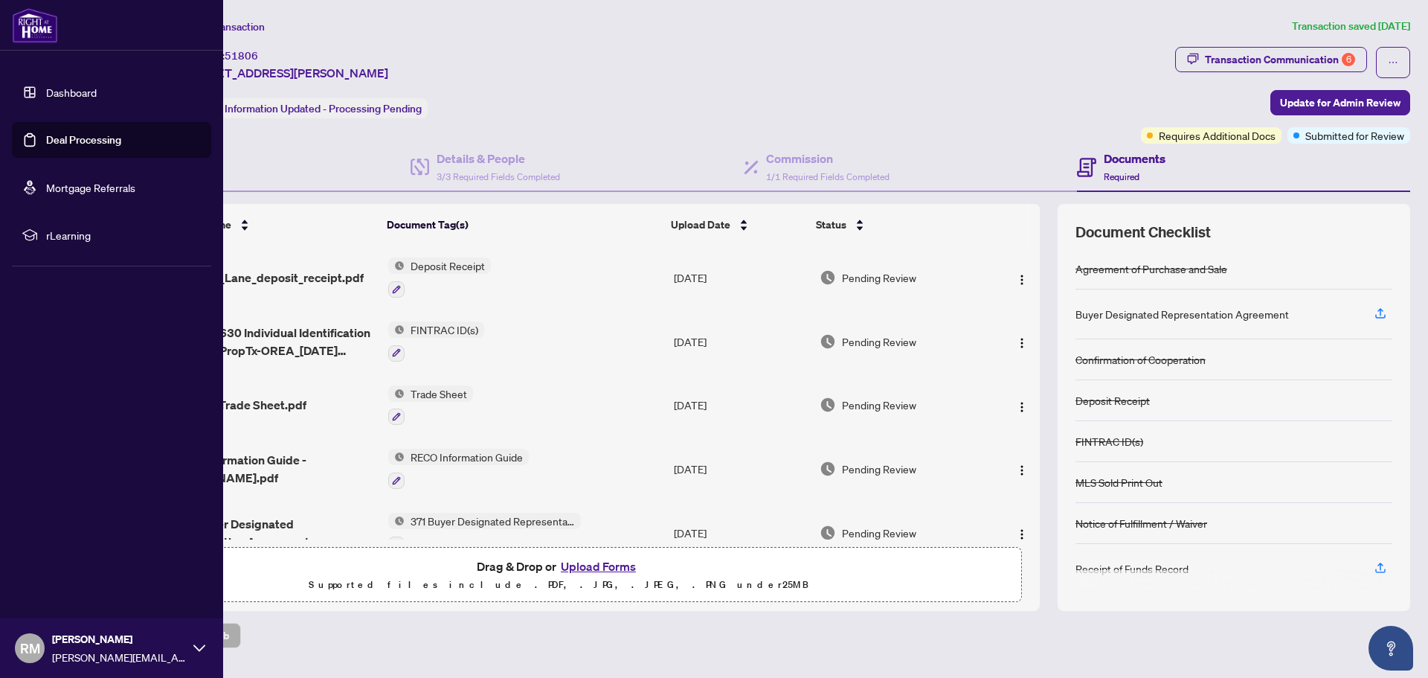
click at [84, 94] on link "Dashboard" at bounding box center [71, 92] width 51 height 13
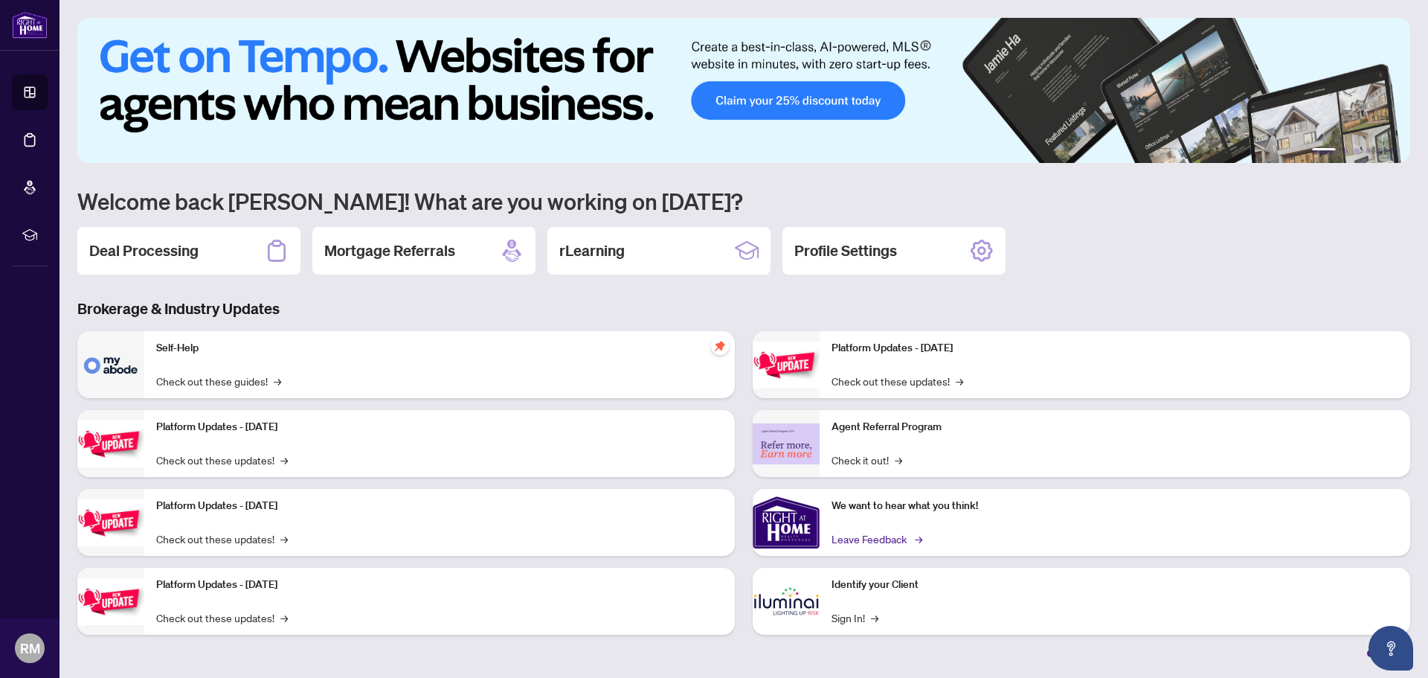
click at [866, 539] on link "Leave Feedback →" at bounding box center [875, 538] width 89 height 16
